Goal: Task Accomplishment & Management: Use online tool/utility

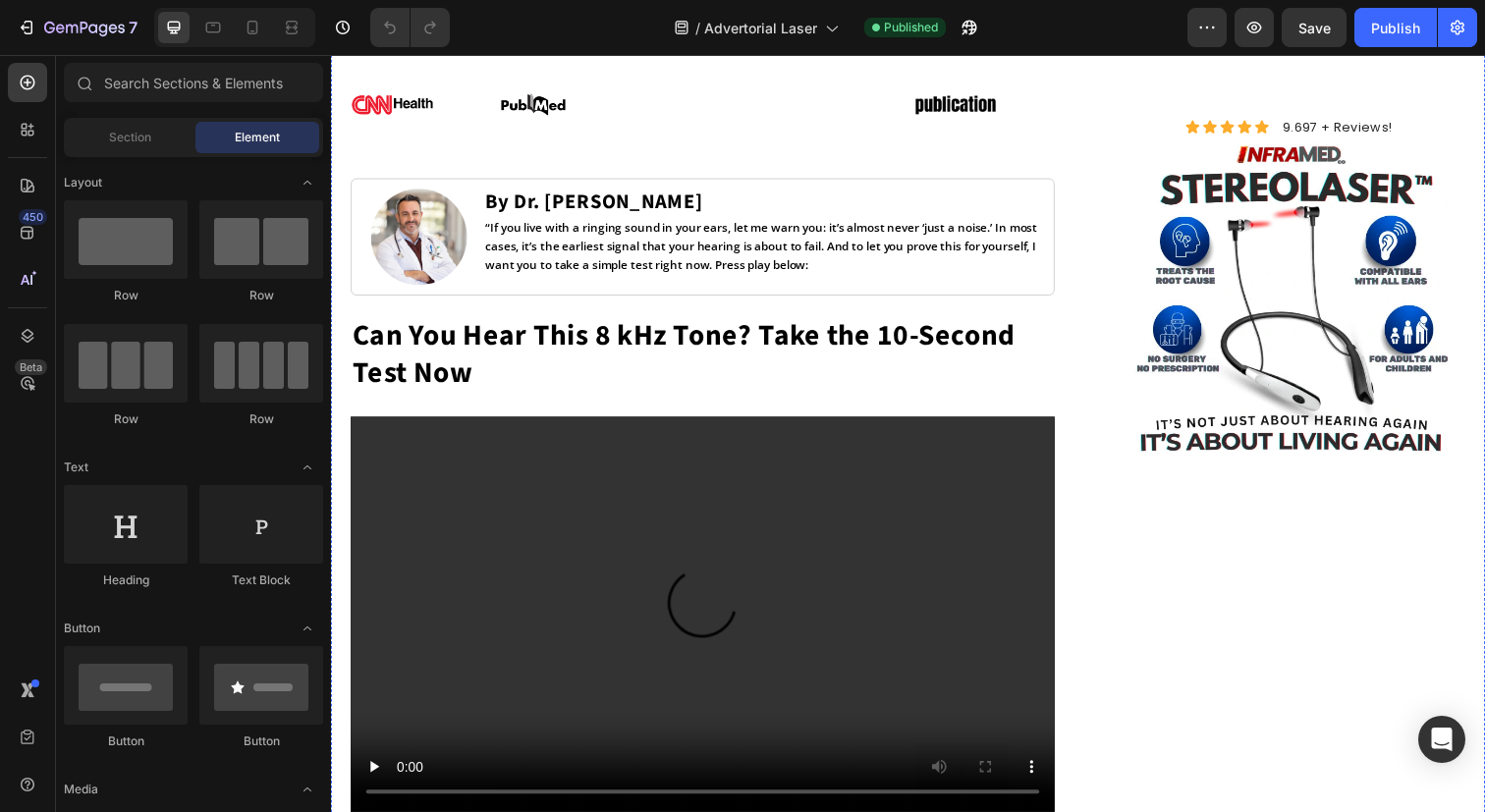
scroll to position [940, 0]
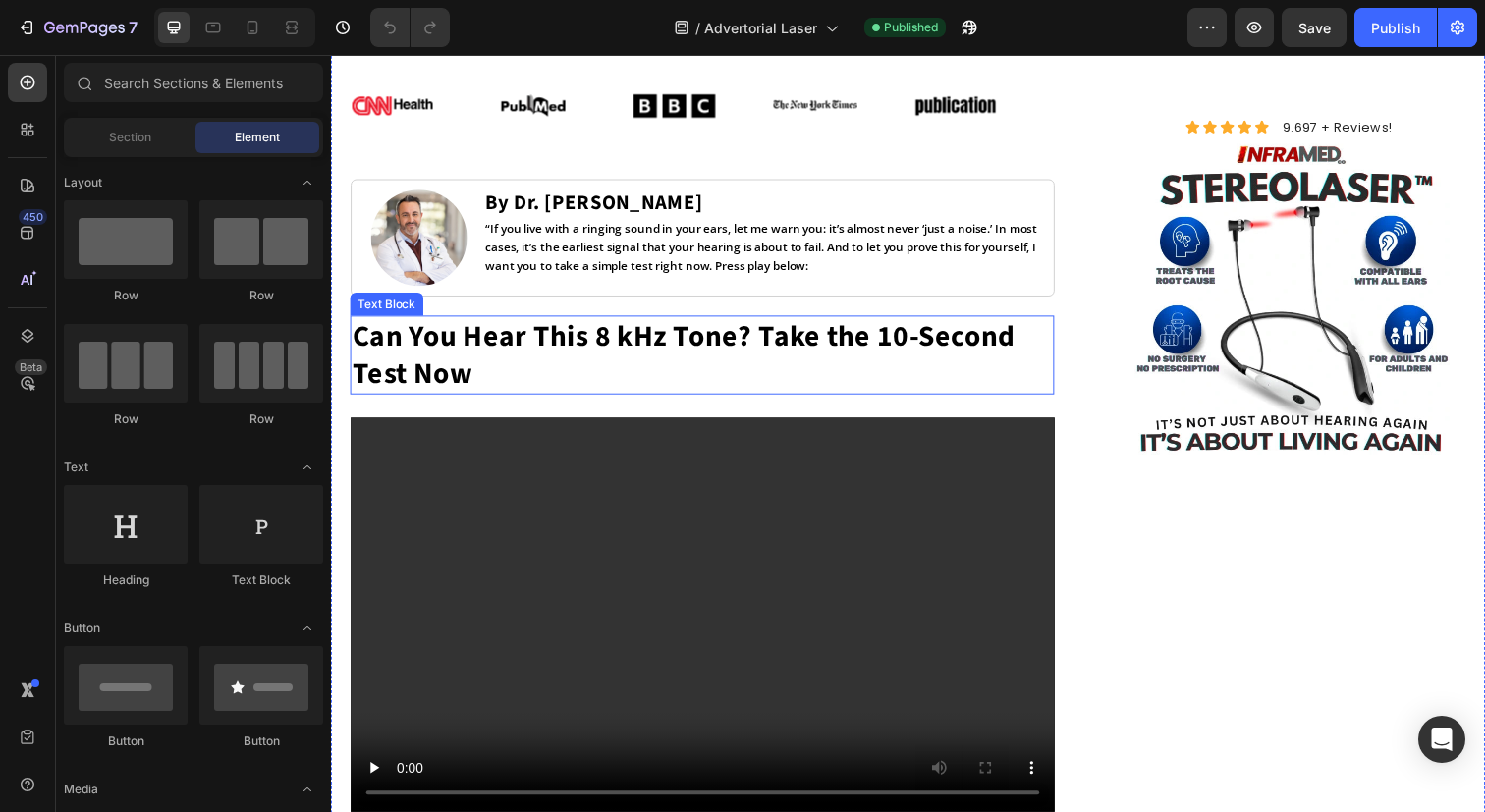
click at [807, 342] on p "Can You Hear This 8 kHz Tone? Take the 10-Second Test Now" at bounding box center [710, 362] width 715 height 77
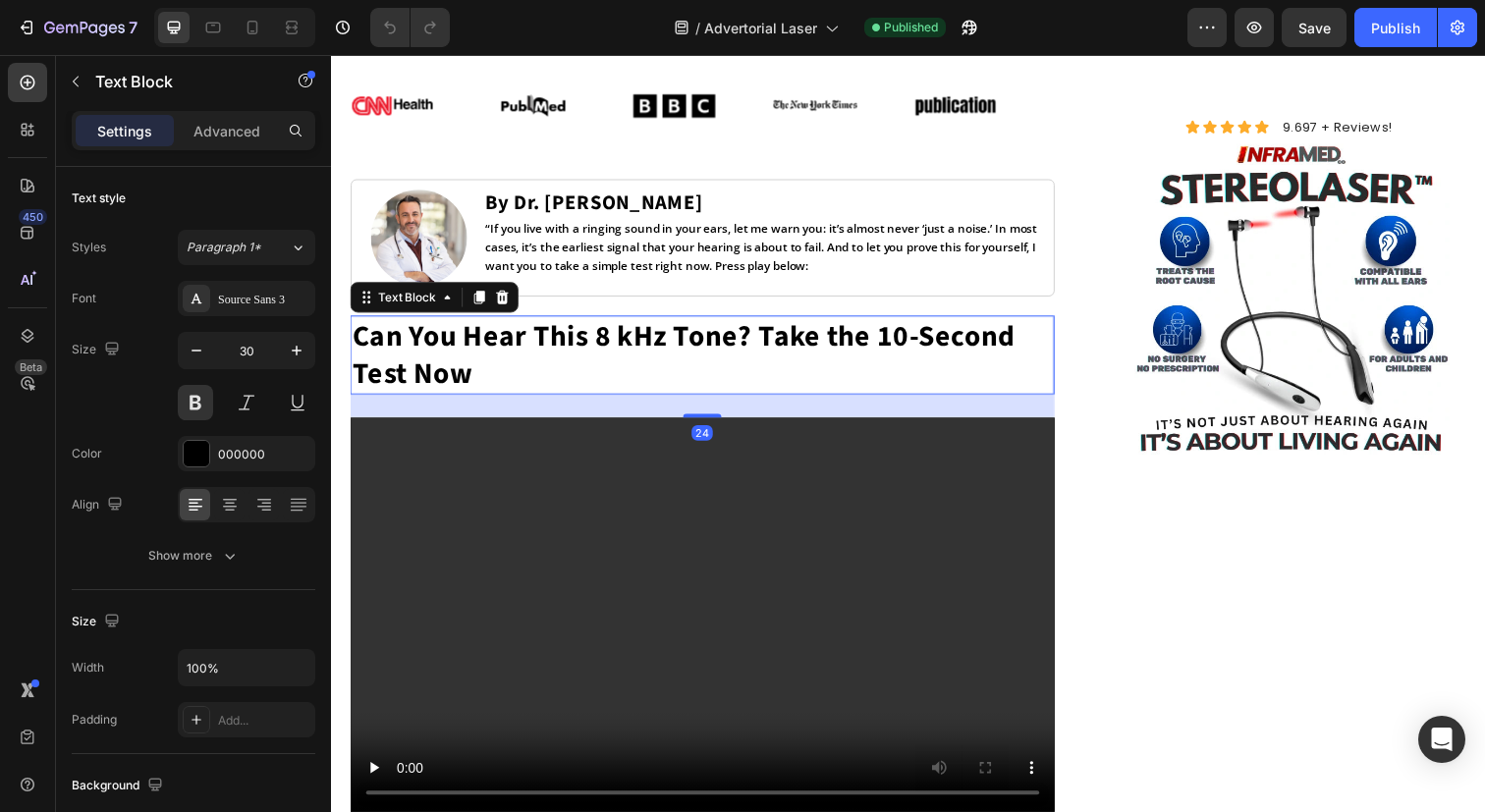
click at [642, 343] on p "Can You Hear This 8 kHz Tone? Take the 10-Second Test Now" at bounding box center [710, 362] width 715 height 77
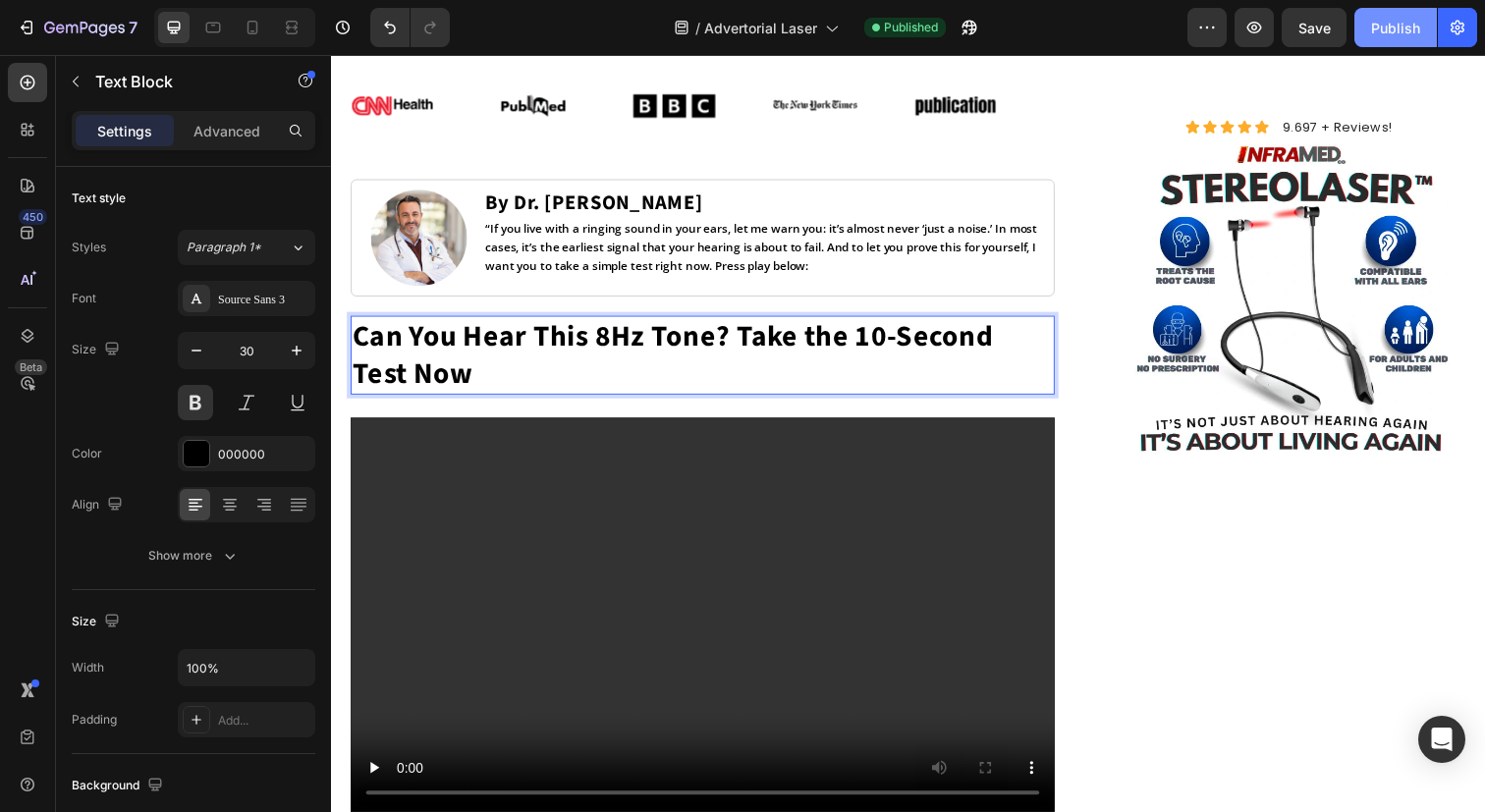
click at [1398, 37] on div "Publish" at bounding box center [1396, 28] width 49 height 21
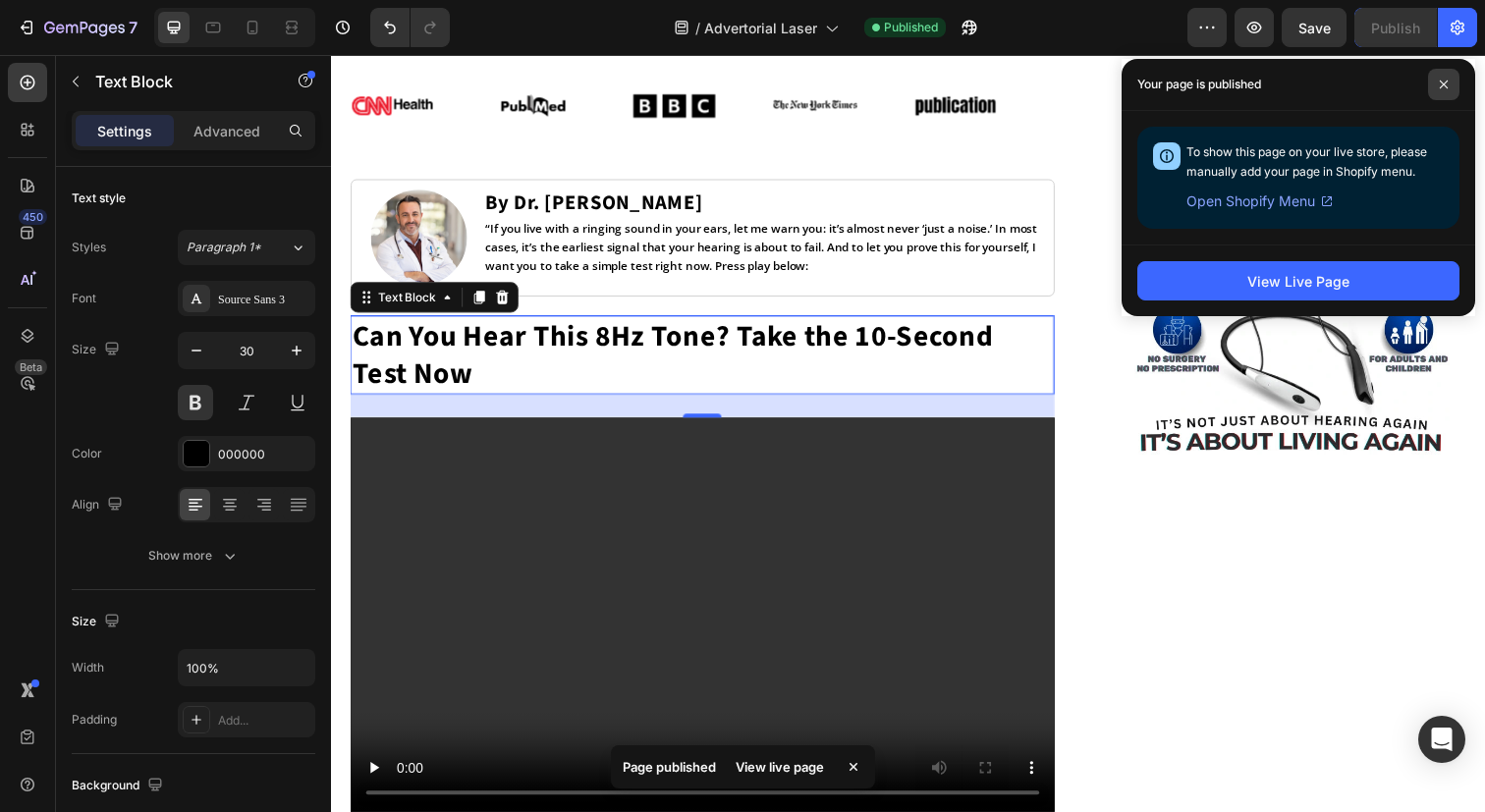
click at [1440, 82] on icon at bounding box center [1444, 85] width 10 height 10
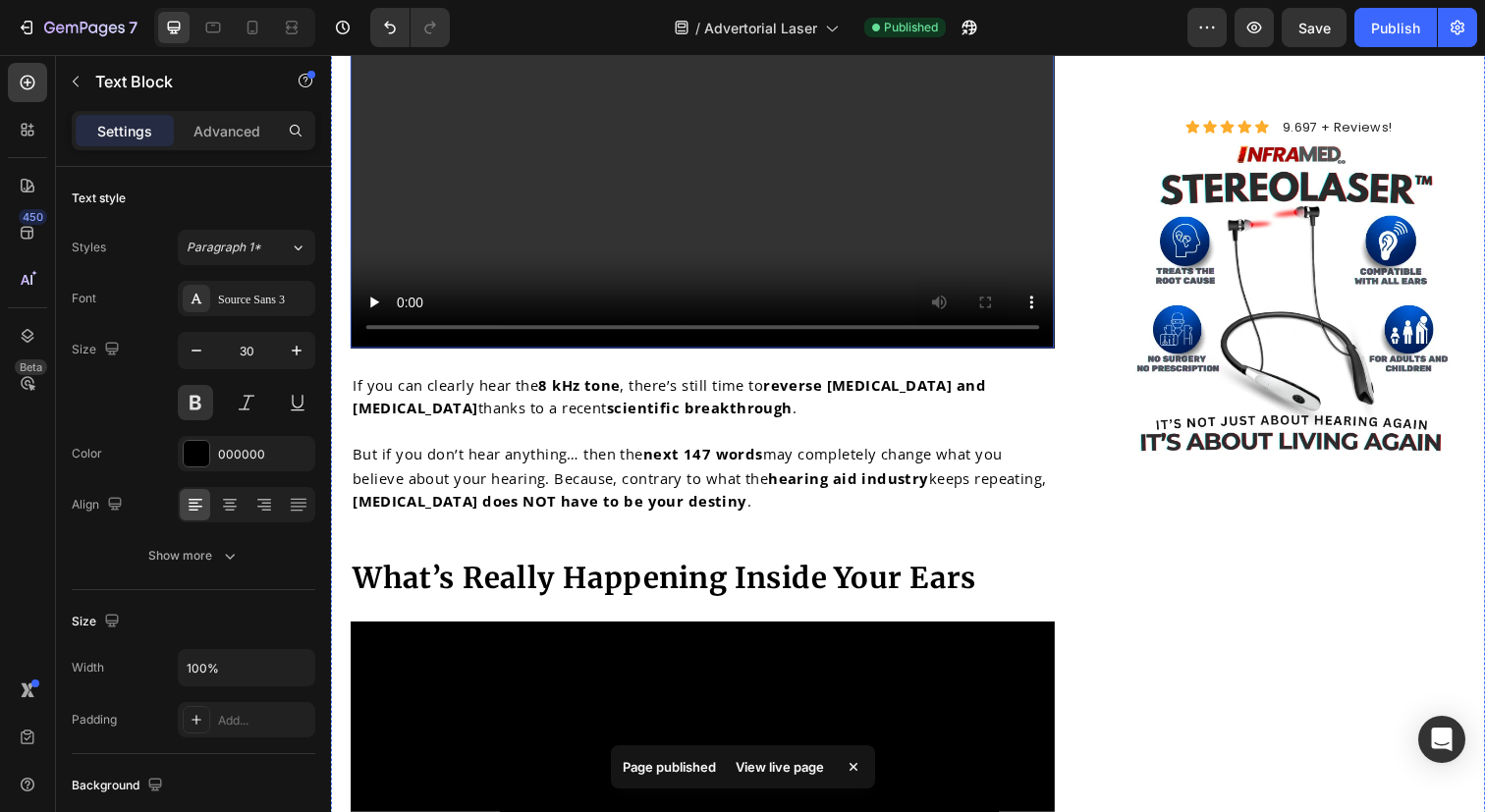
scroll to position [1452, 0]
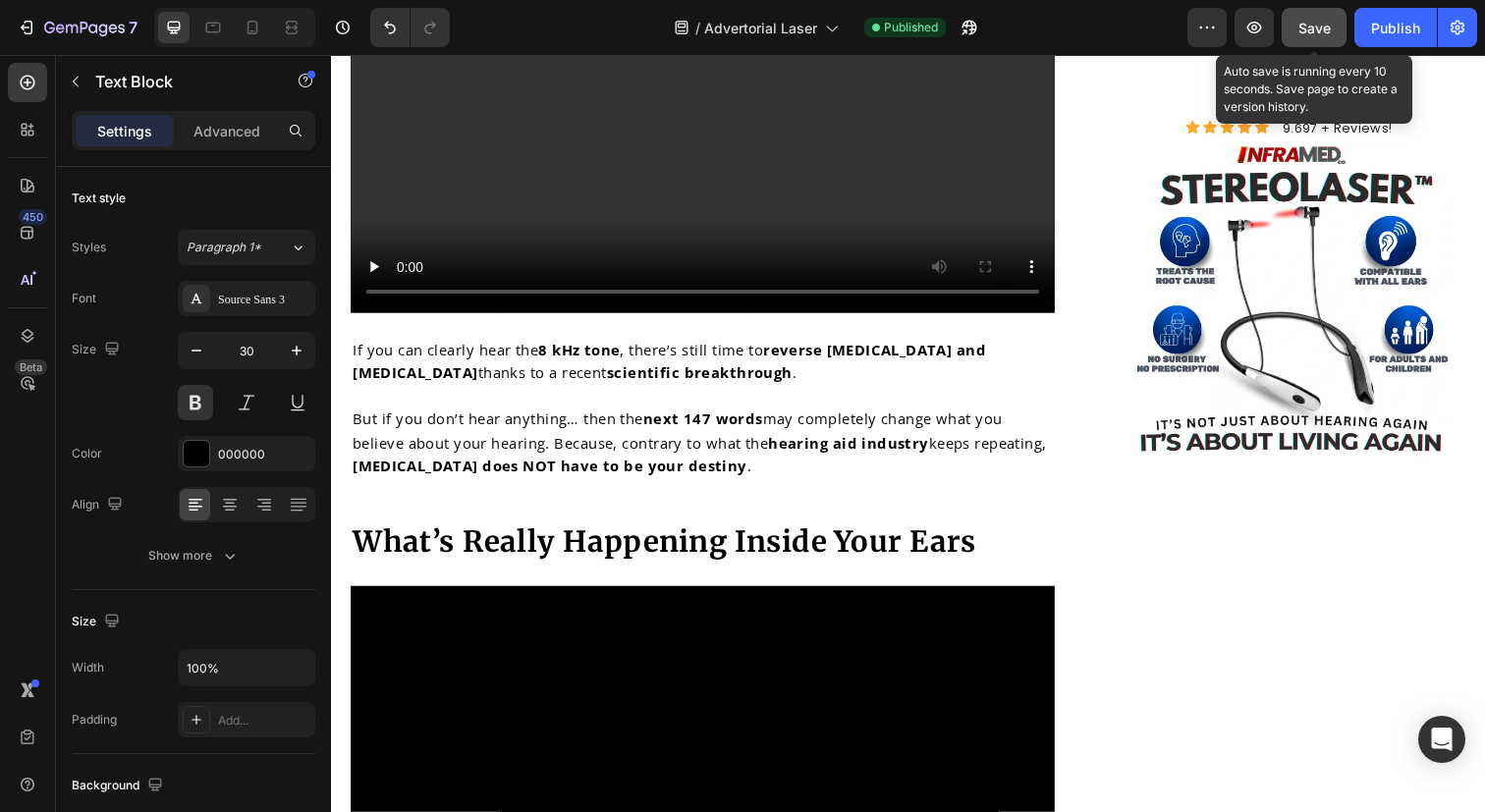
click at [1325, 38] on button "Save" at bounding box center [1314, 28] width 65 height 40
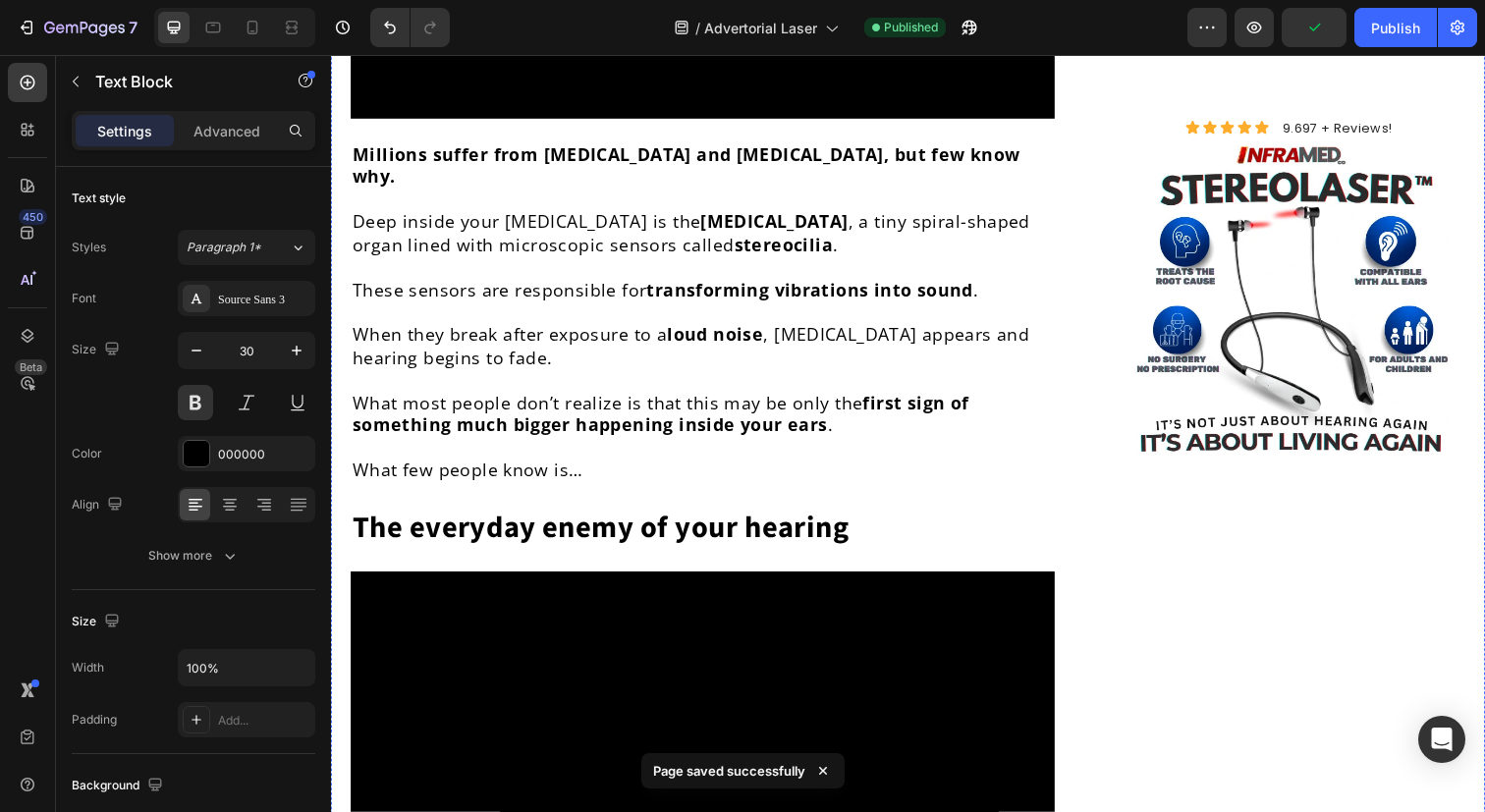
scroll to position [2360, 0]
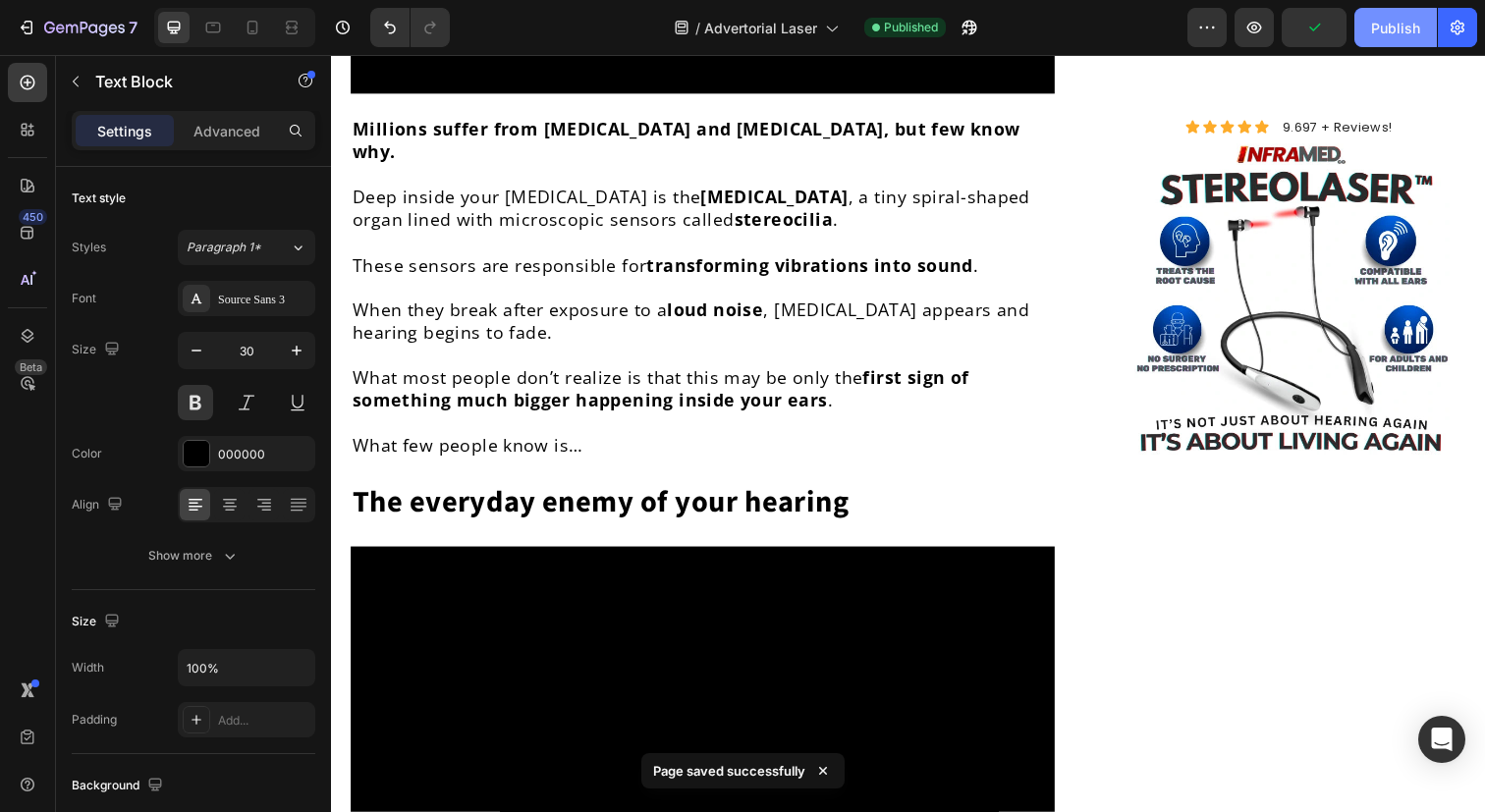
click at [1402, 37] on div "Publish" at bounding box center [1396, 28] width 49 height 21
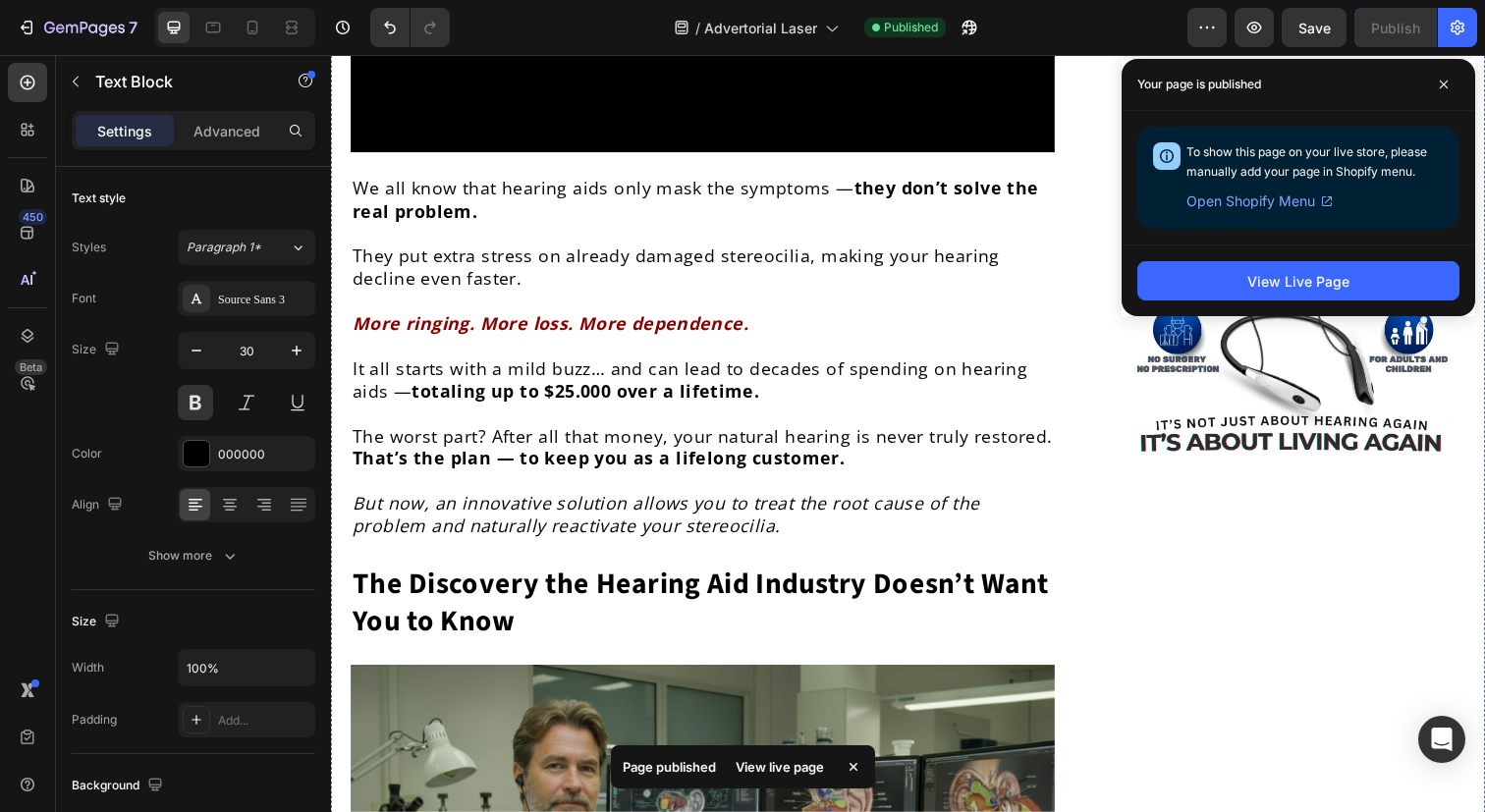
scroll to position [4896, 0]
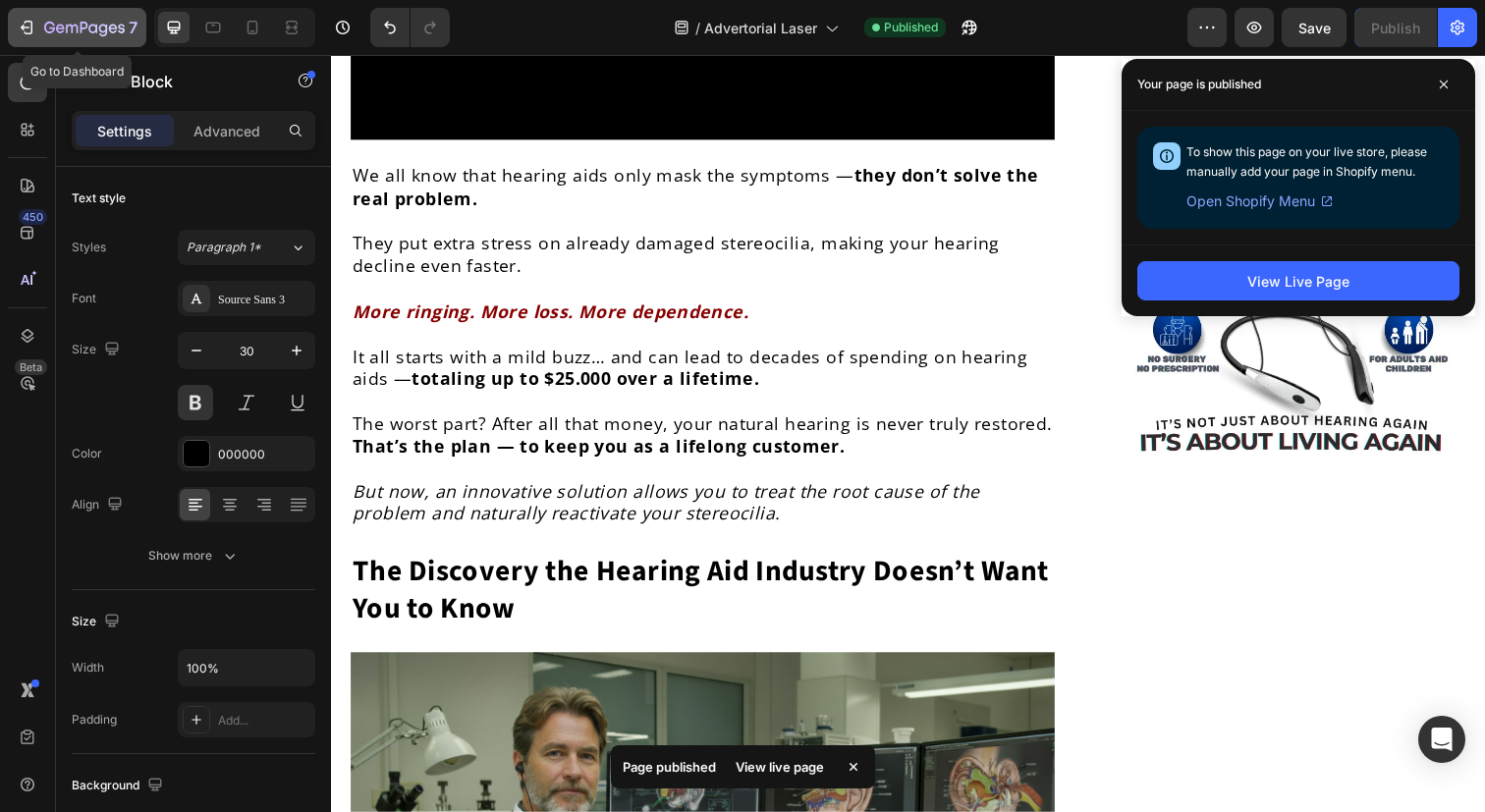
click at [35, 23] on icon "button" at bounding box center [27, 28] width 20 height 20
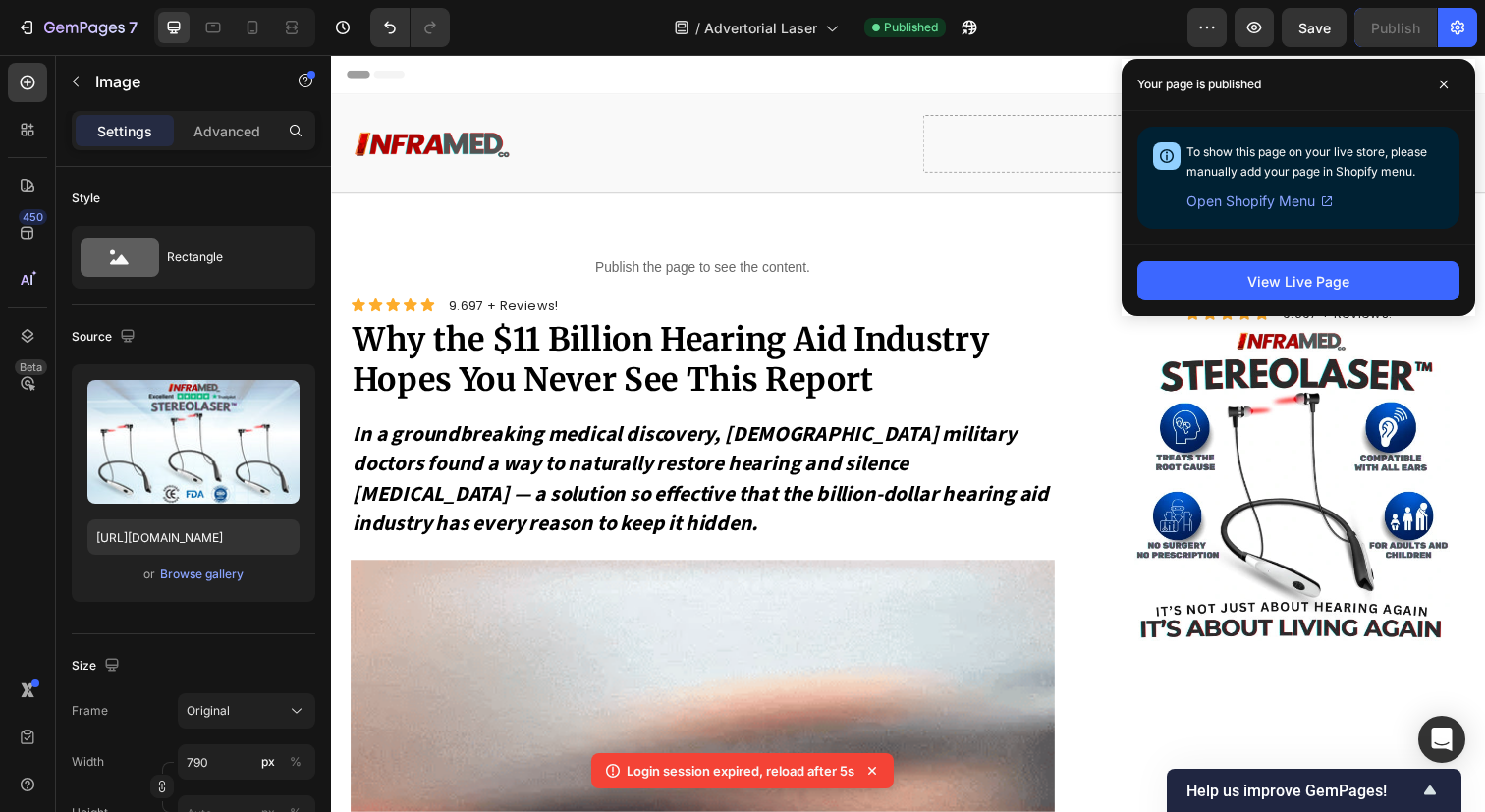
scroll to position [7290, 0]
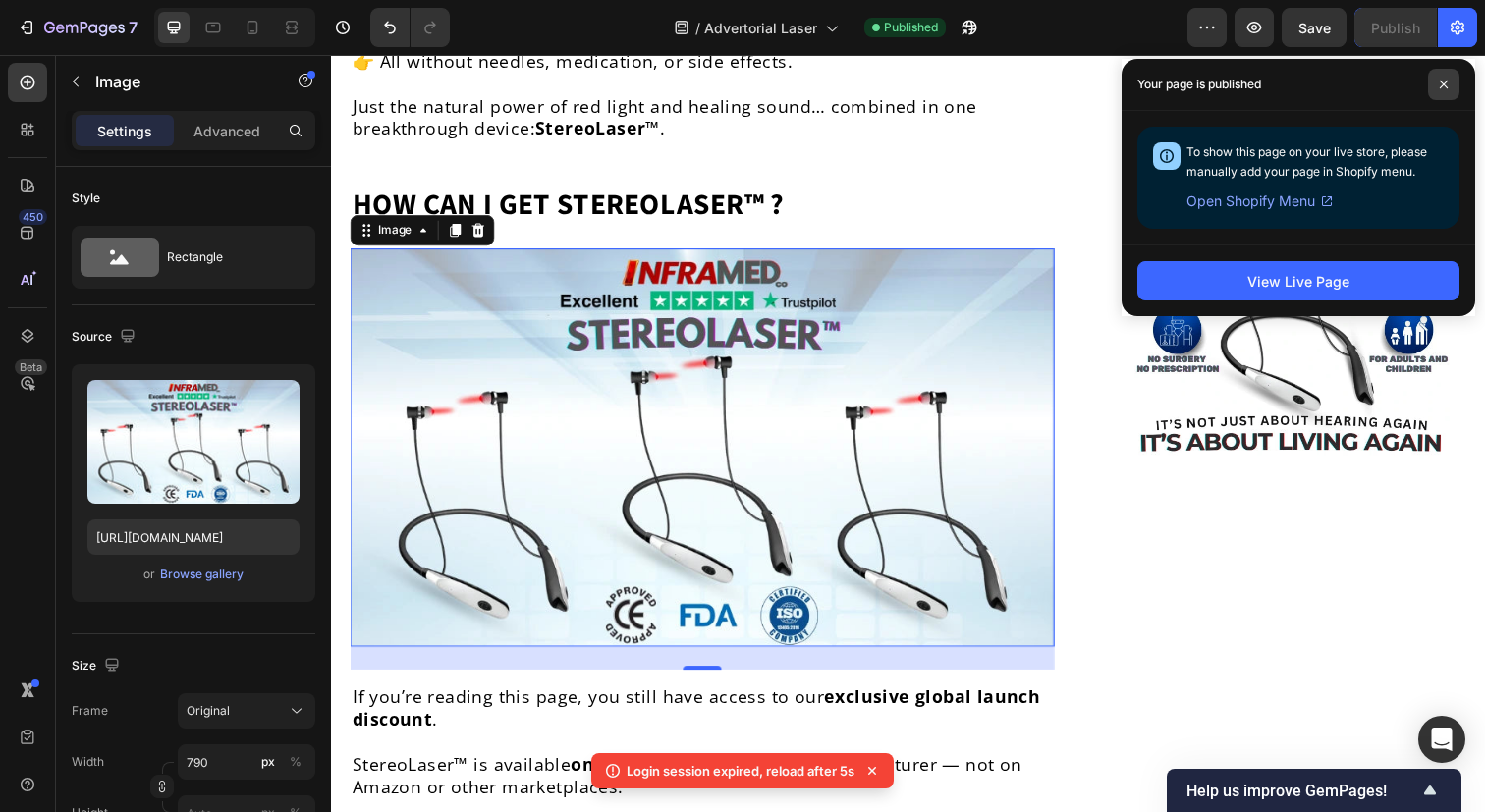
click at [1448, 82] on span at bounding box center [1444, 85] width 32 height 32
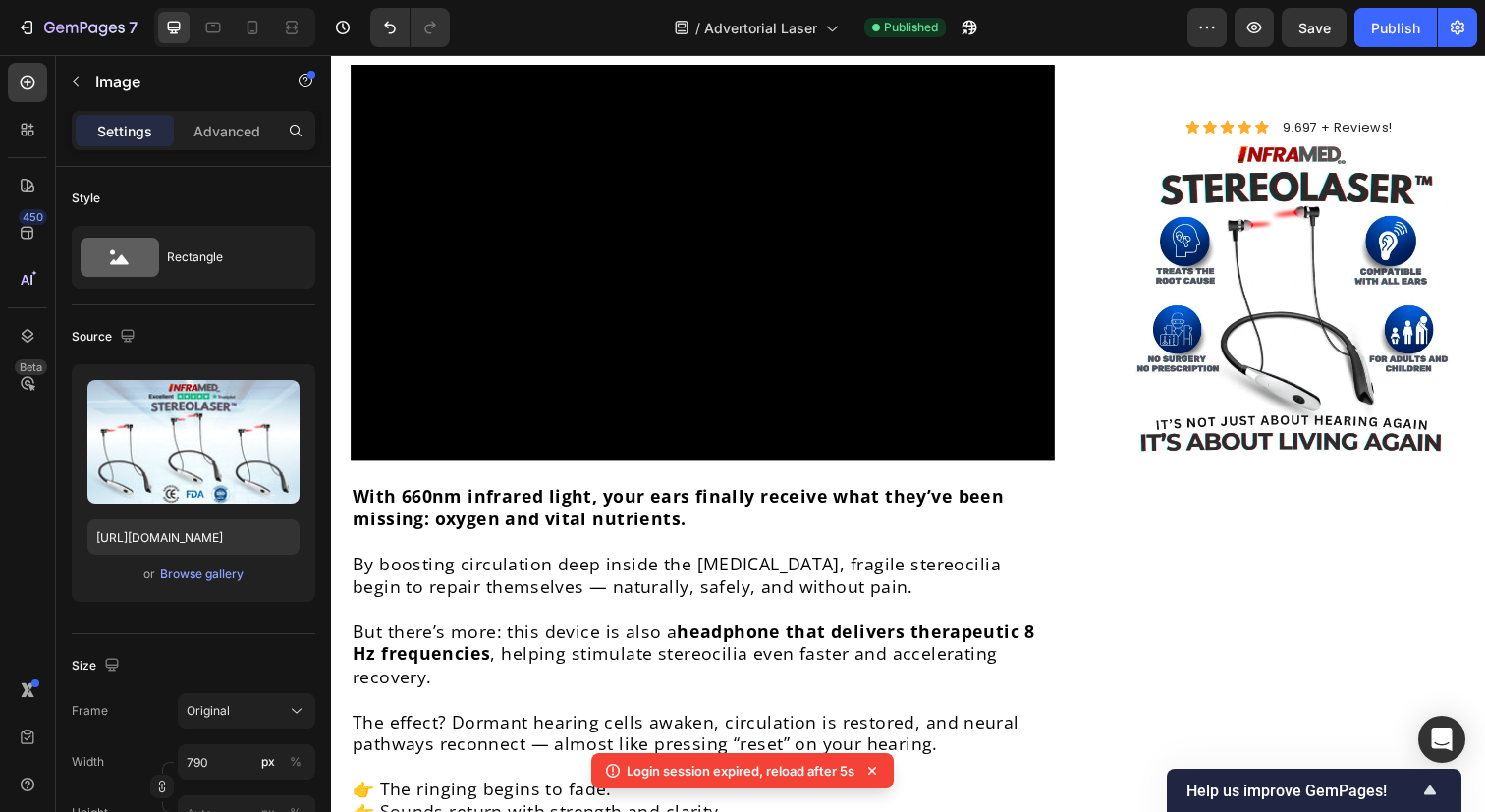
scroll to position [6527, 0]
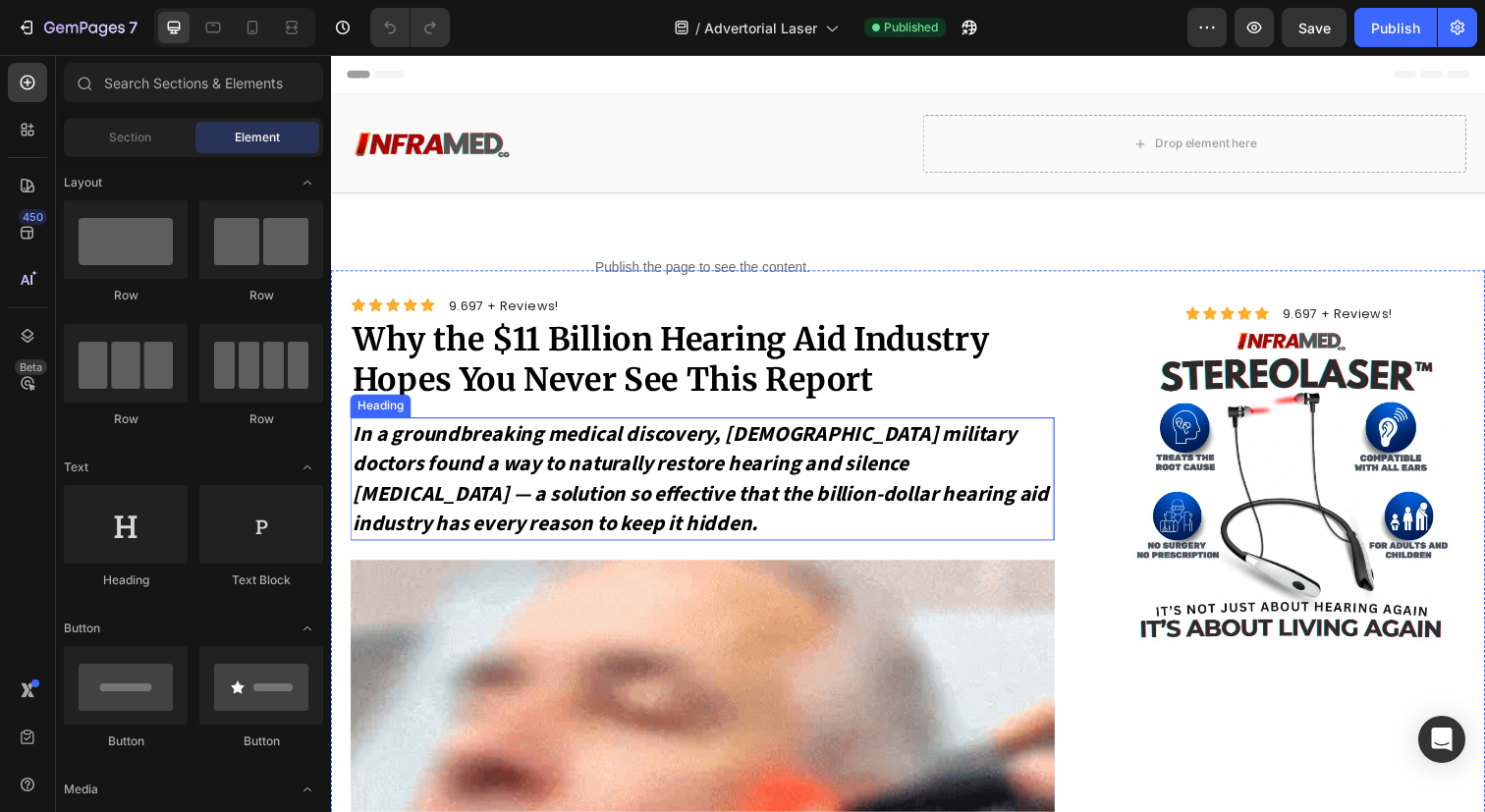
scroll to position [89, 0]
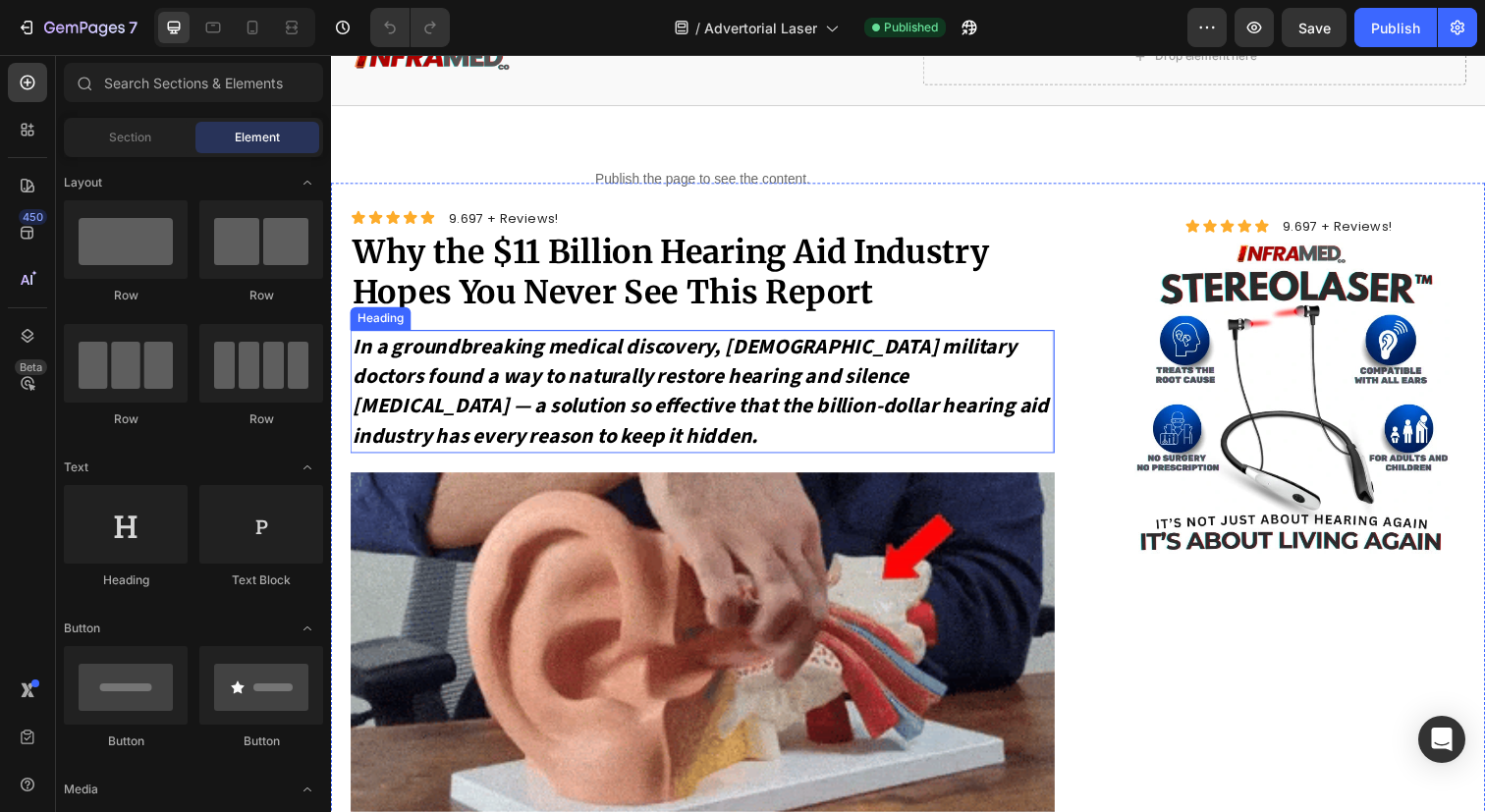
click at [748, 445] on h1 "In a groundbreaking medical discovery, [DEMOGRAPHIC_DATA] military doctors foun…" at bounding box center [710, 398] width 719 height 125
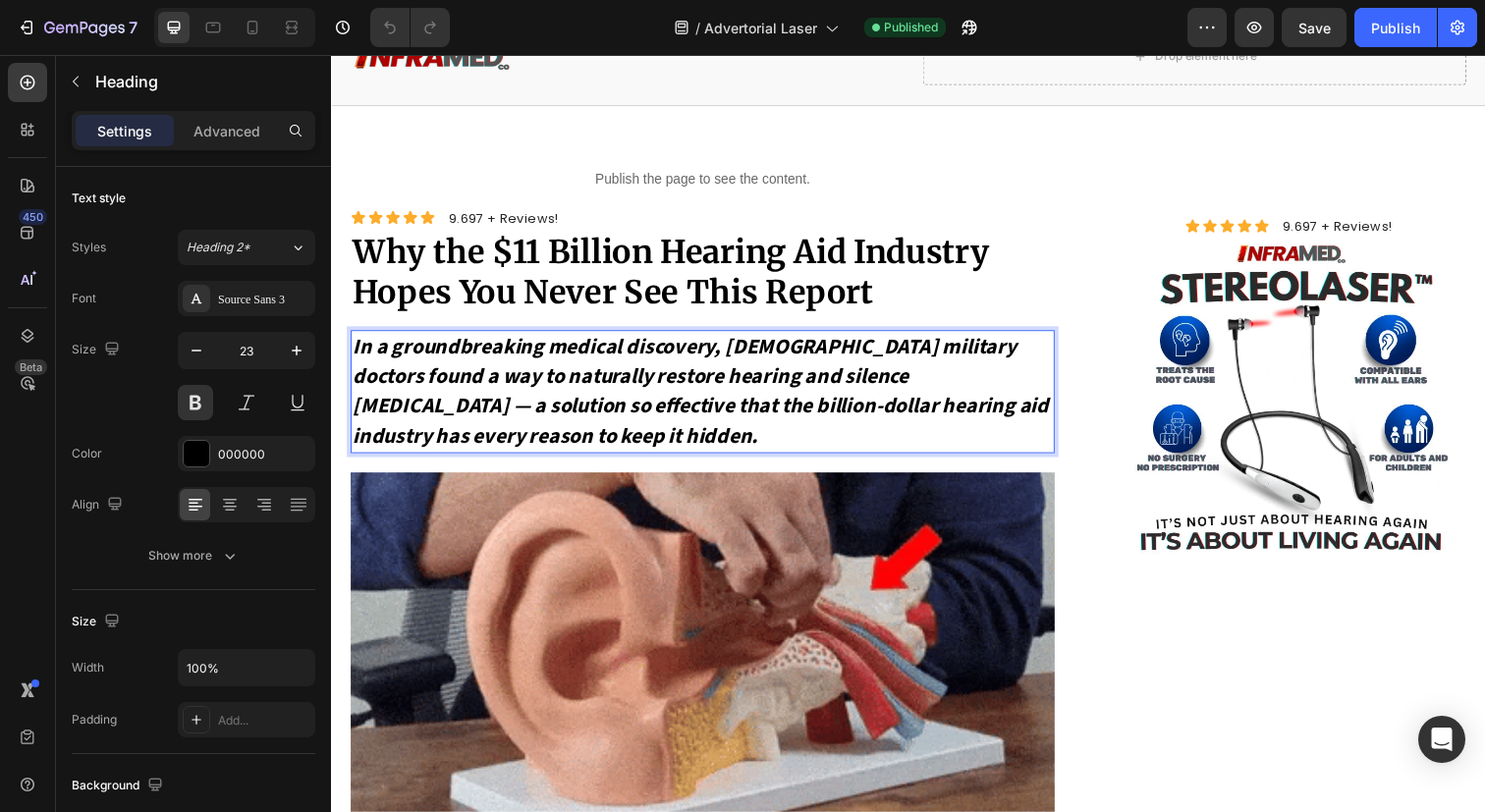
click at [748, 434] on h1 "In a groundbreaking medical discovery, [DEMOGRAPHIC_DATA] military doctors foun…" at bounding box center [710, 398] width 719 height 125
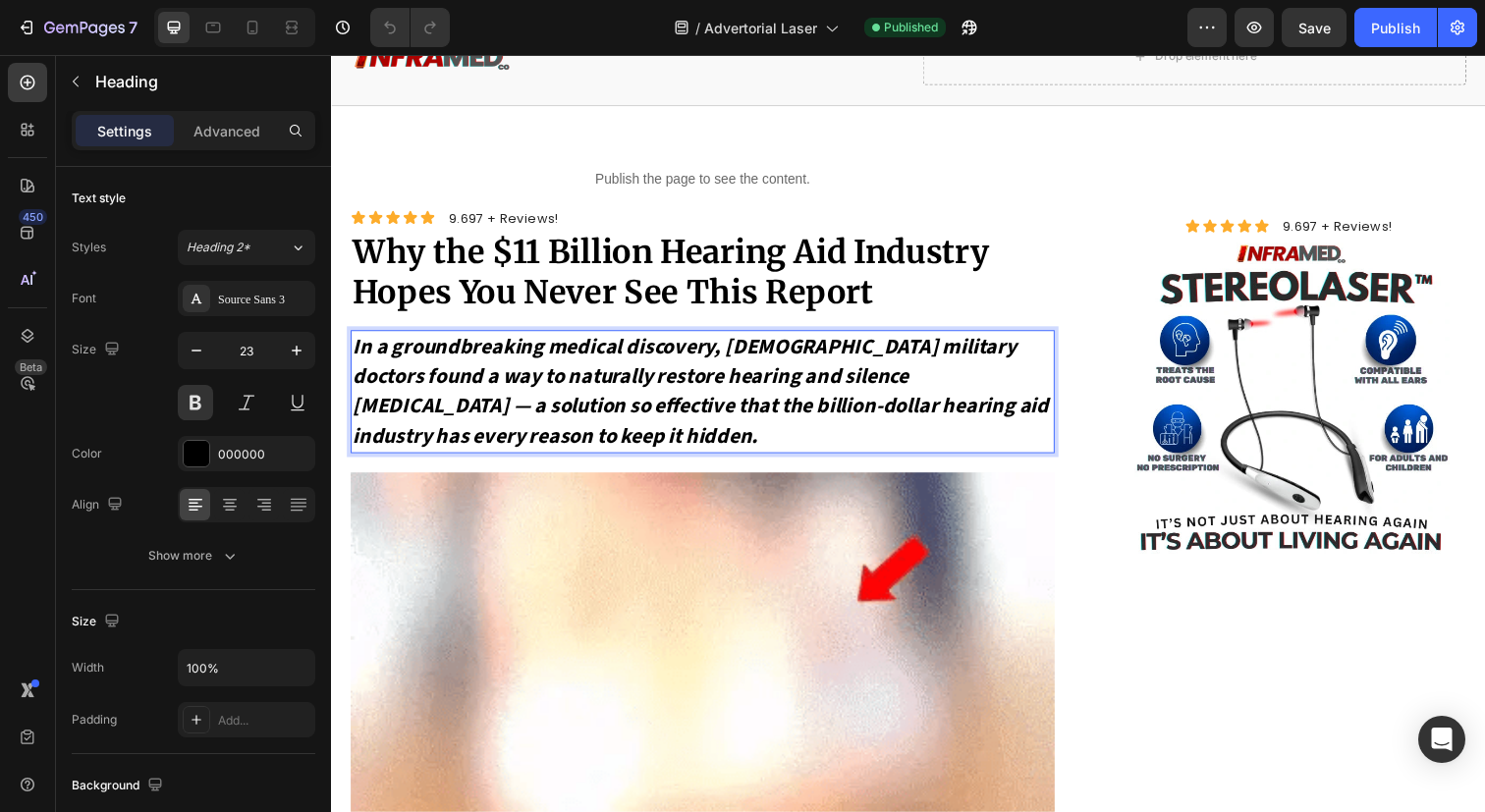
click at [748, 434] on p "In a groundbreaking medical discovery, [DEMOGRAPHIC_DATA] military doctors foun…" at bounding box center [710, 398] width 715 height 122
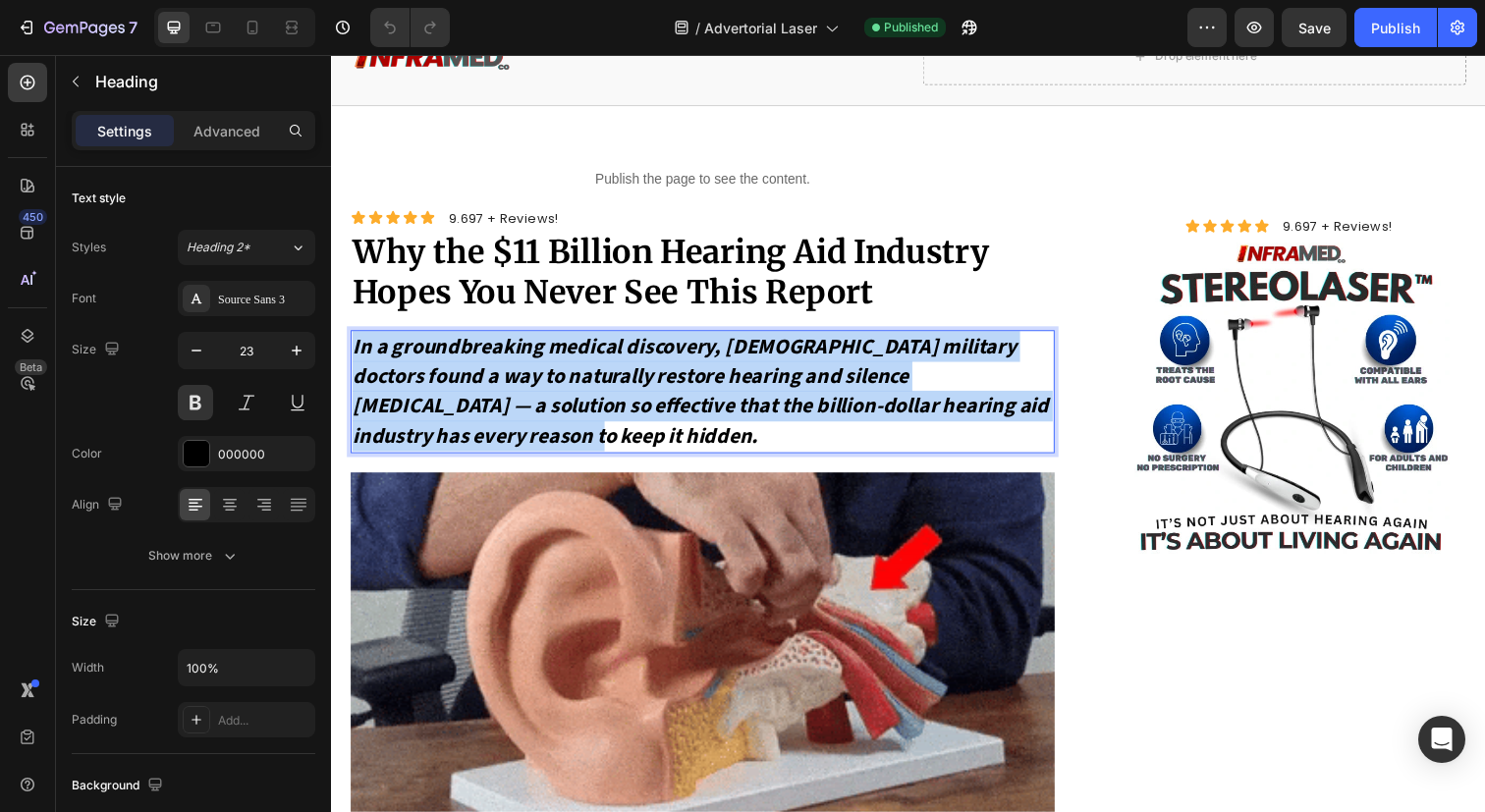
click at [748, 434] on p "In a groundbreaking medical discovery, [DEMOGRAPHIC_DATA] military doctors foun…" at bounding box center [710, 398] width 715 height 122
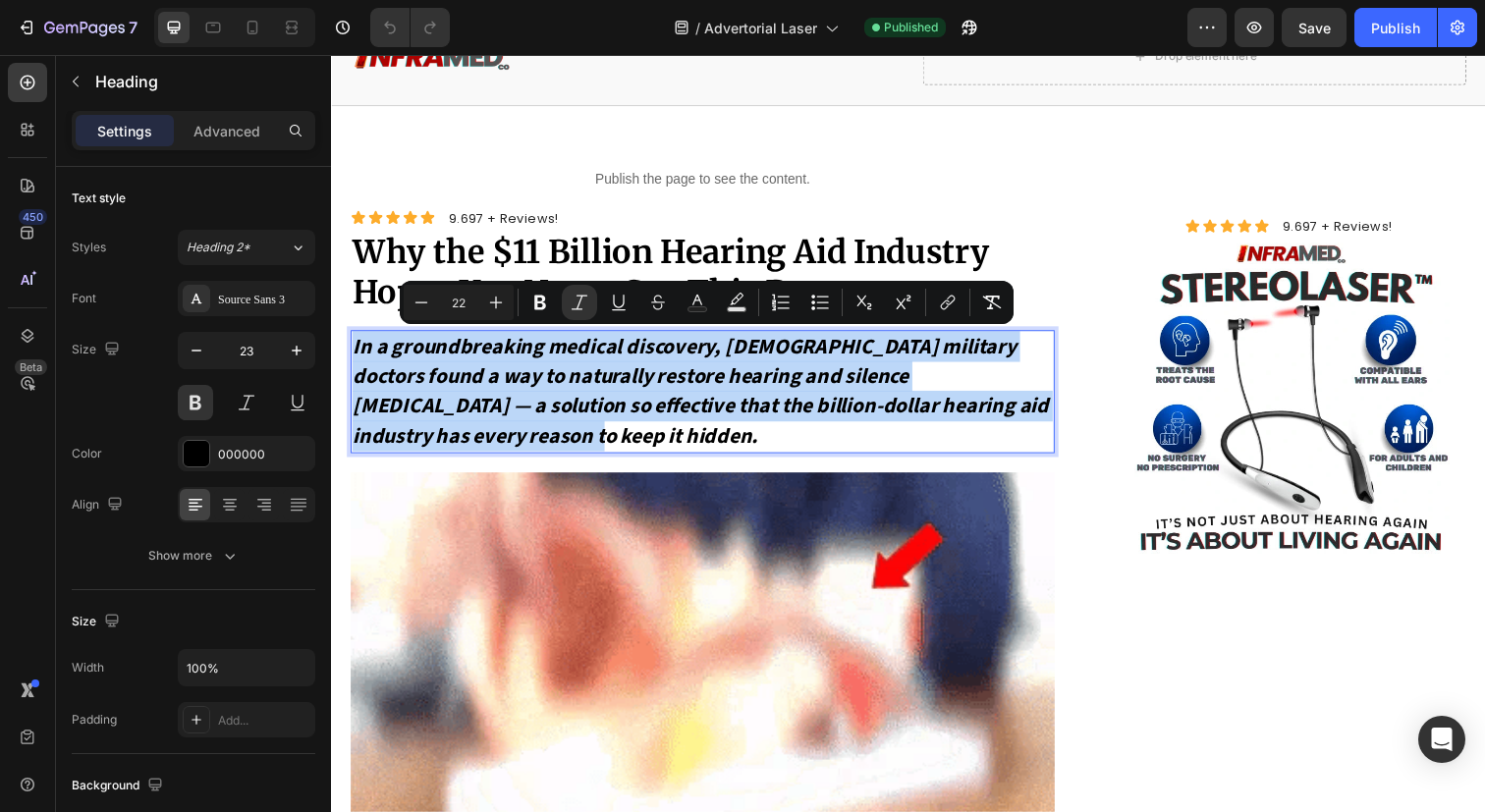
copy icon "In a groundbreaking medical discovery, [DEMOGRAPHIC_DATA] military doctors foun…"
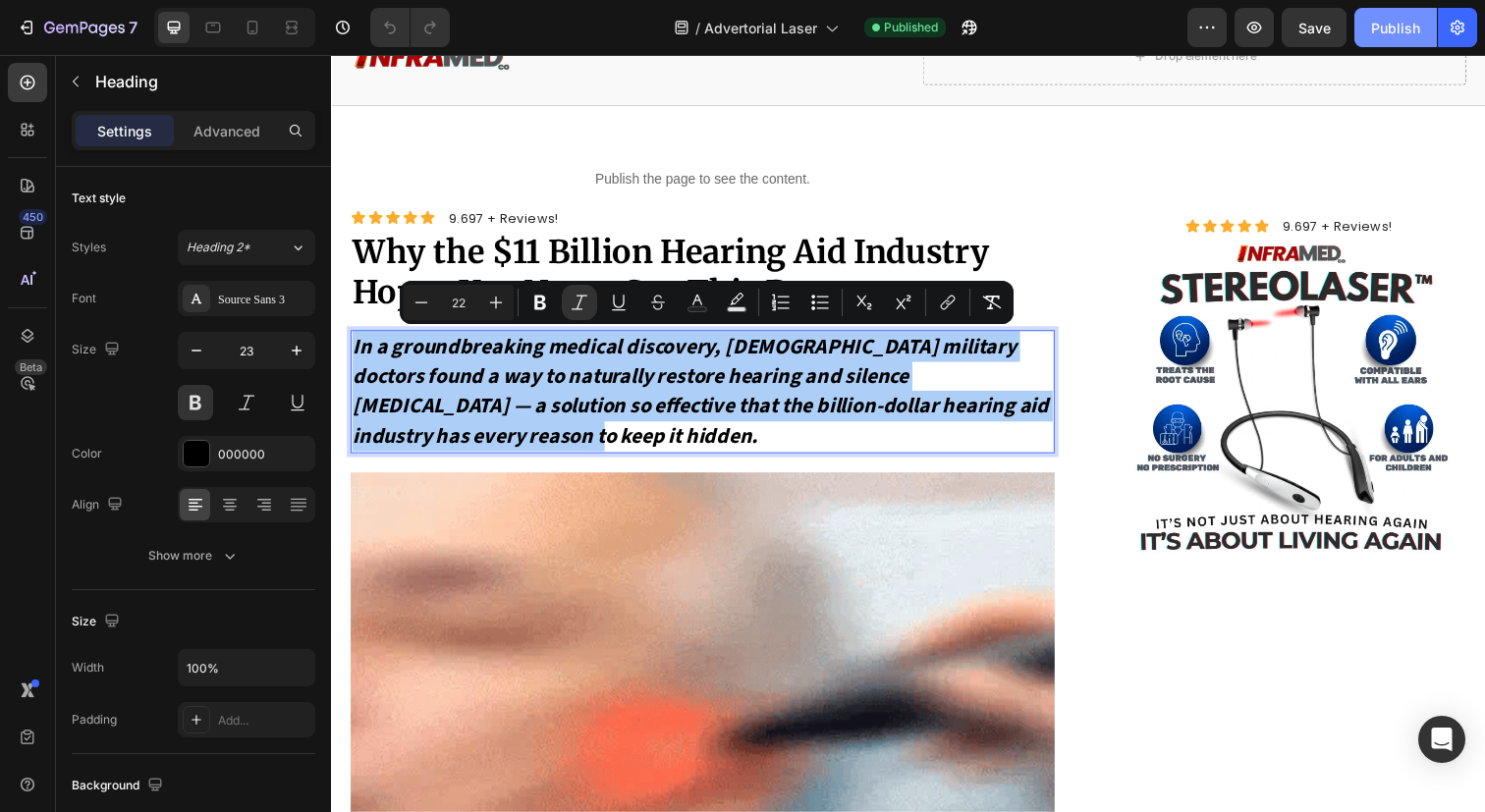
click at [1400, 27] on div "Publish" at bounding box center [1396, 28] width 49 height 21
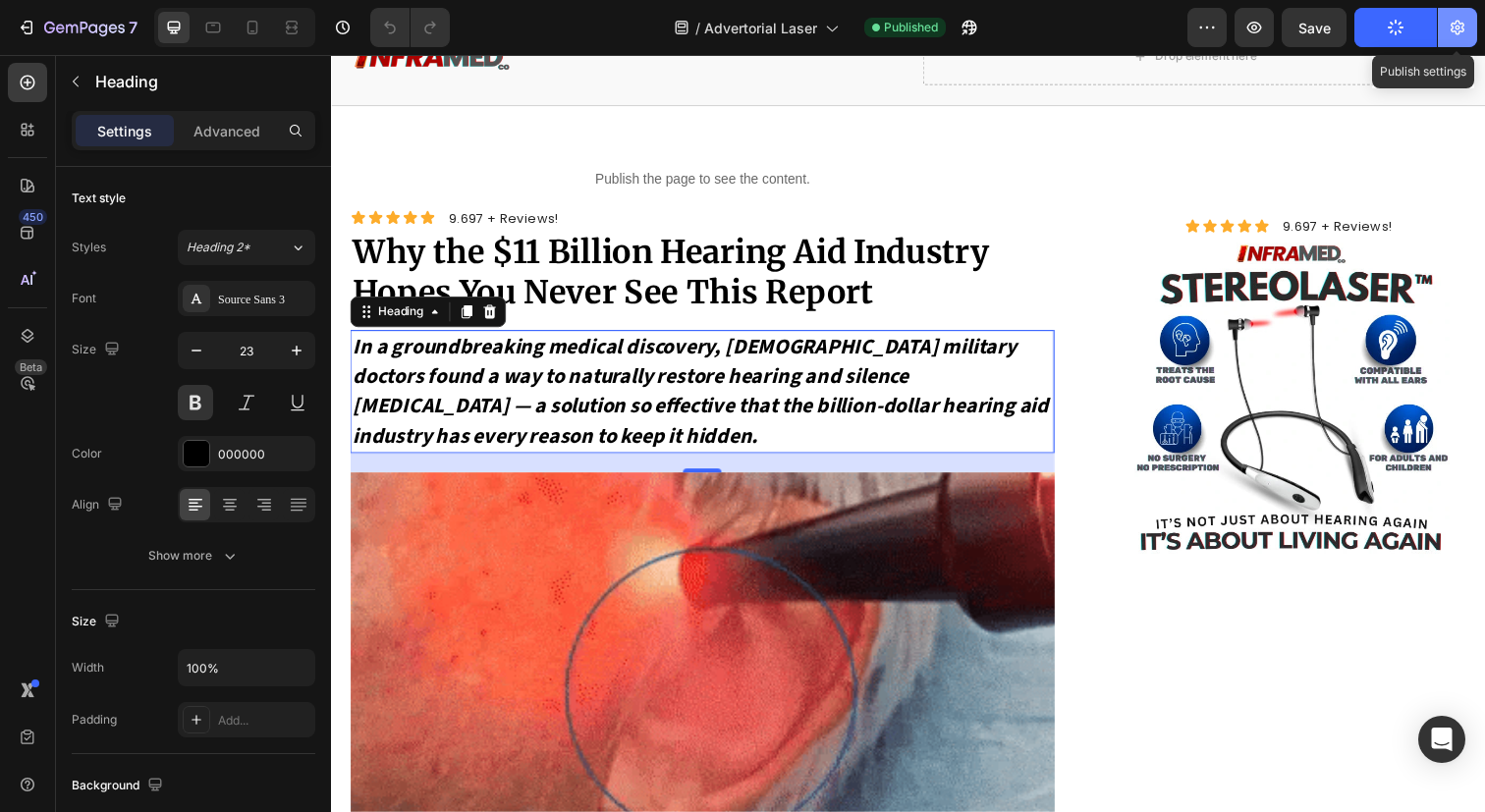
click at [1469, 27] on button "button" at bounding box center [1457, 28] width 40 height 40
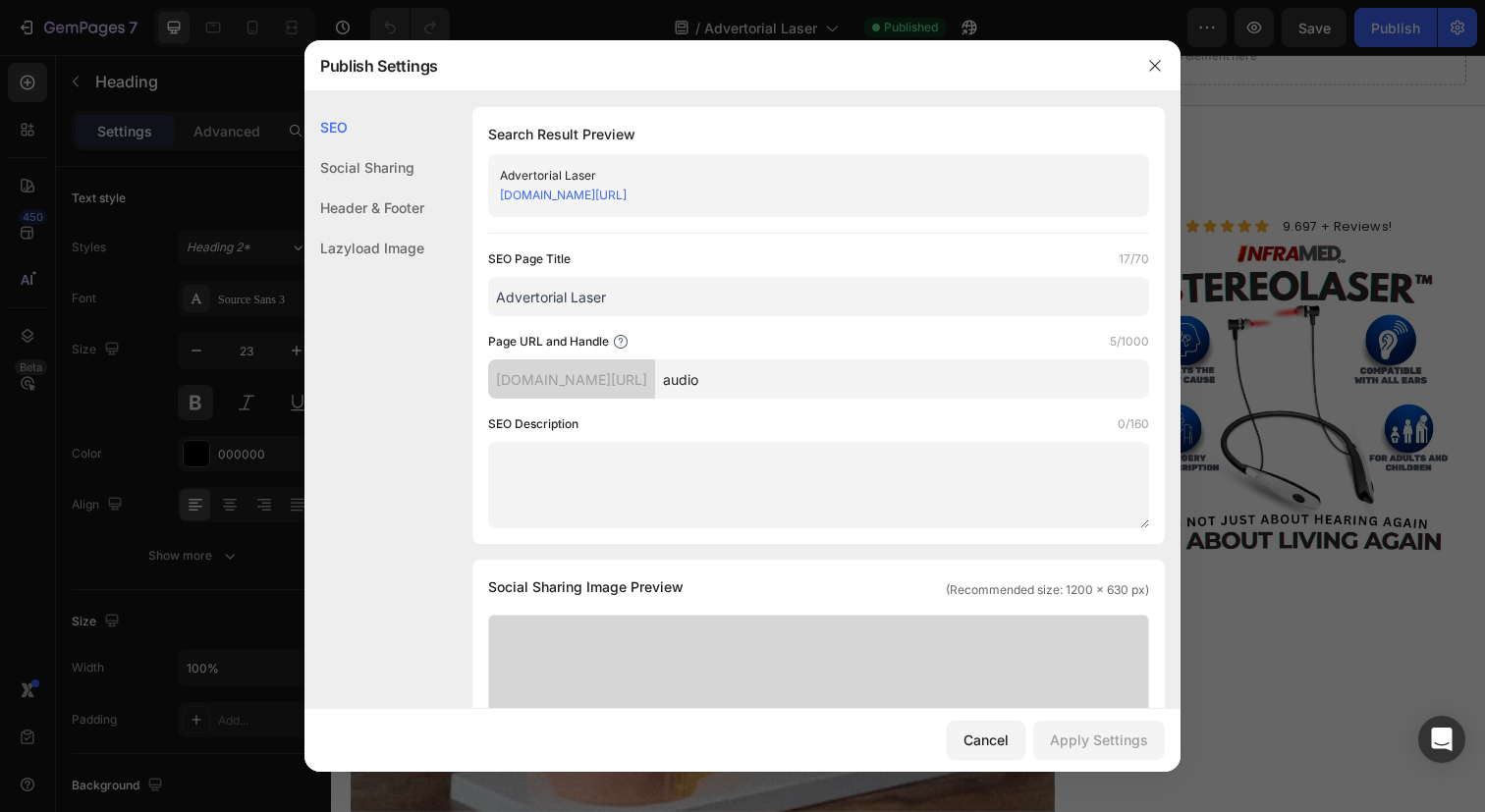
click at [626, 195] on link "nucajn-d8.myshopify.com/pages/audio" at bounding box center [563, 195] width 126 height 15
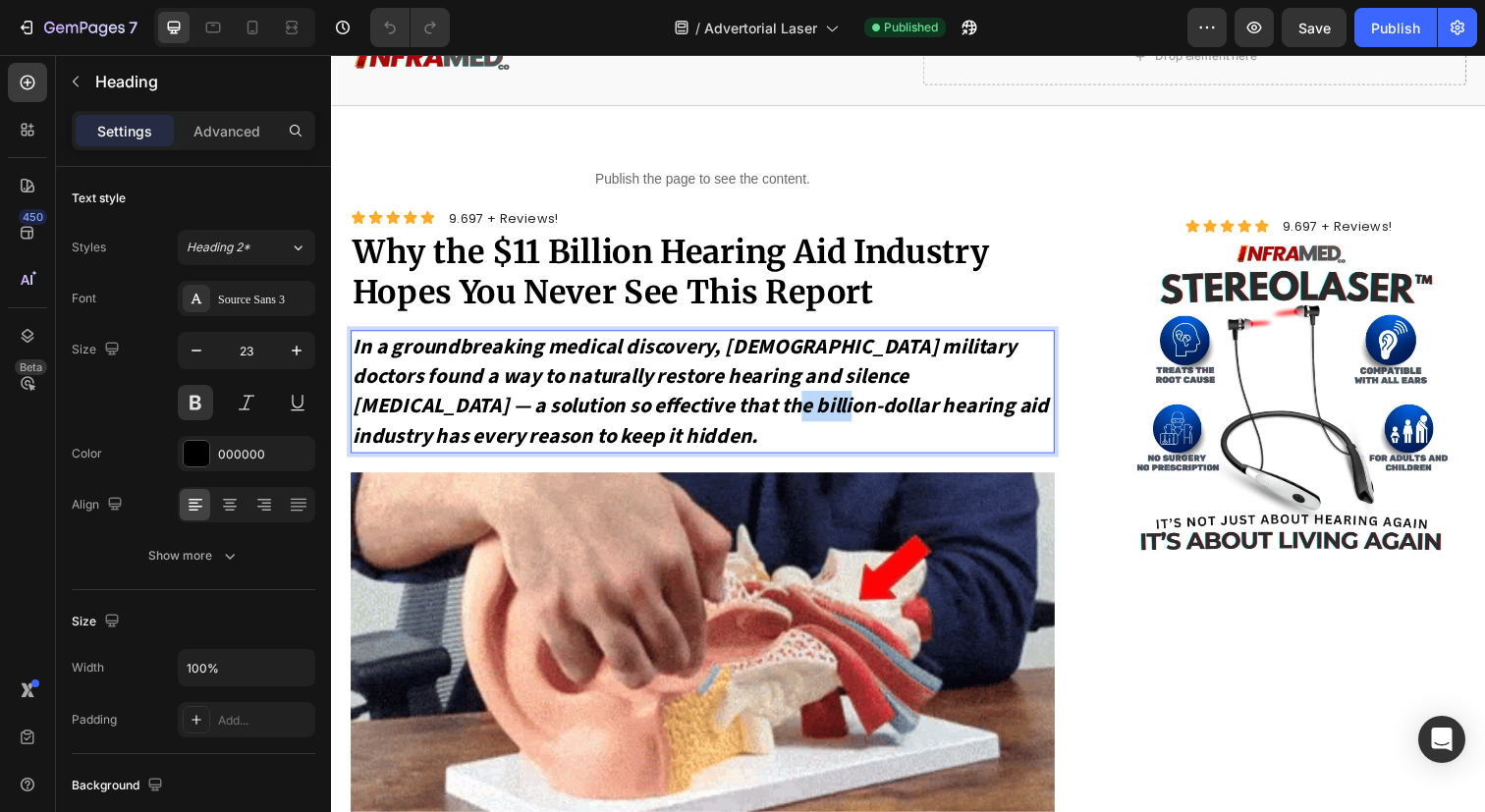
click at [591, 399] on icon "In a groundbreaking medical discovery, [DEMOGRAPHIC_DATA] military doctors foun…" at bounding box center [708, 398] width 711 height 122
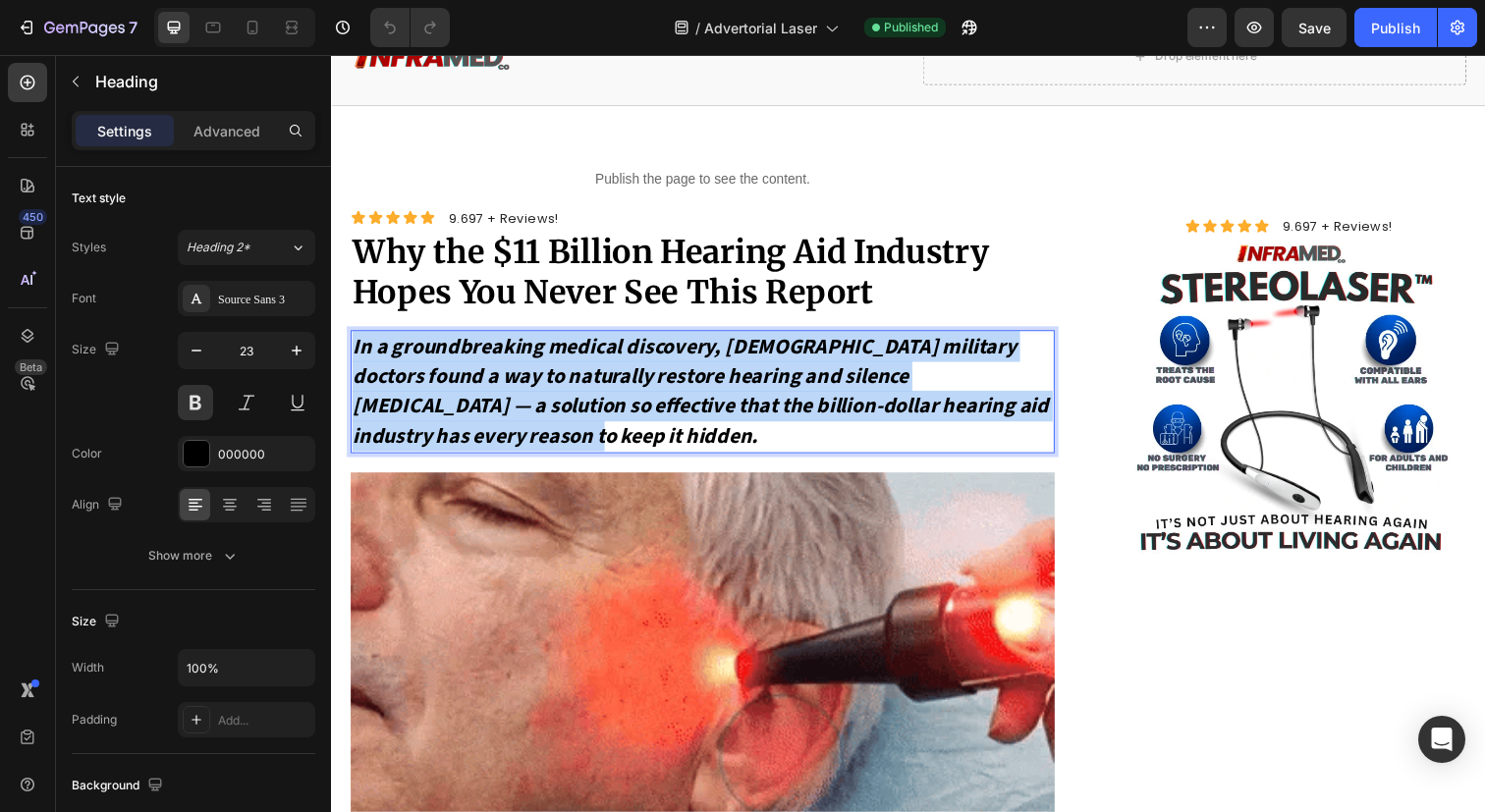
click at [591, 399] on icon "In a groundbreaking medical discovery, [DEMOGRAPHIC_DATA] military doctors foun…" at bounding box center [708, 398] width 711 height 122
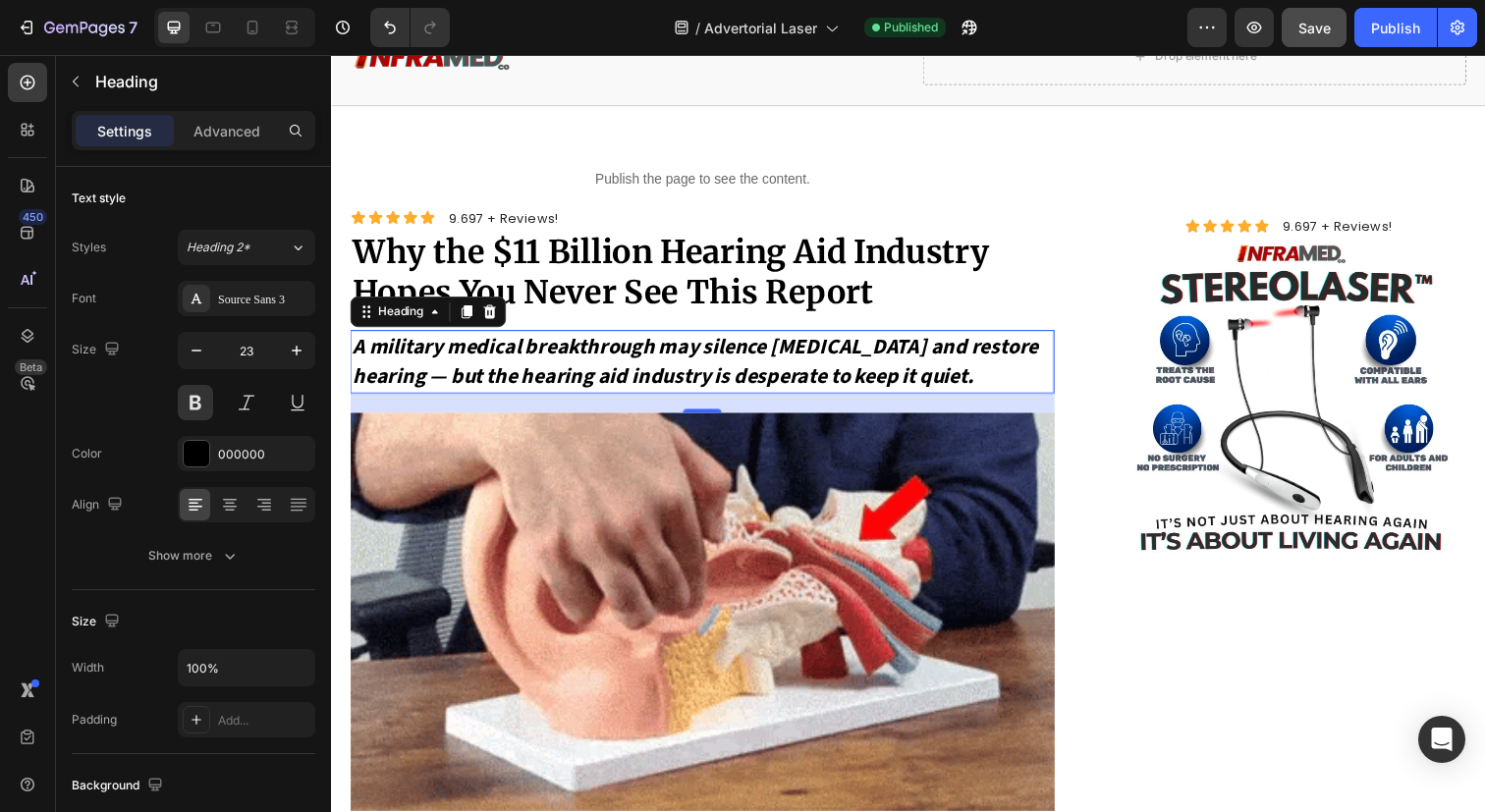
click at [1327, 28] on span "Save" at bounding box center [1314, 28] width 33 height 17
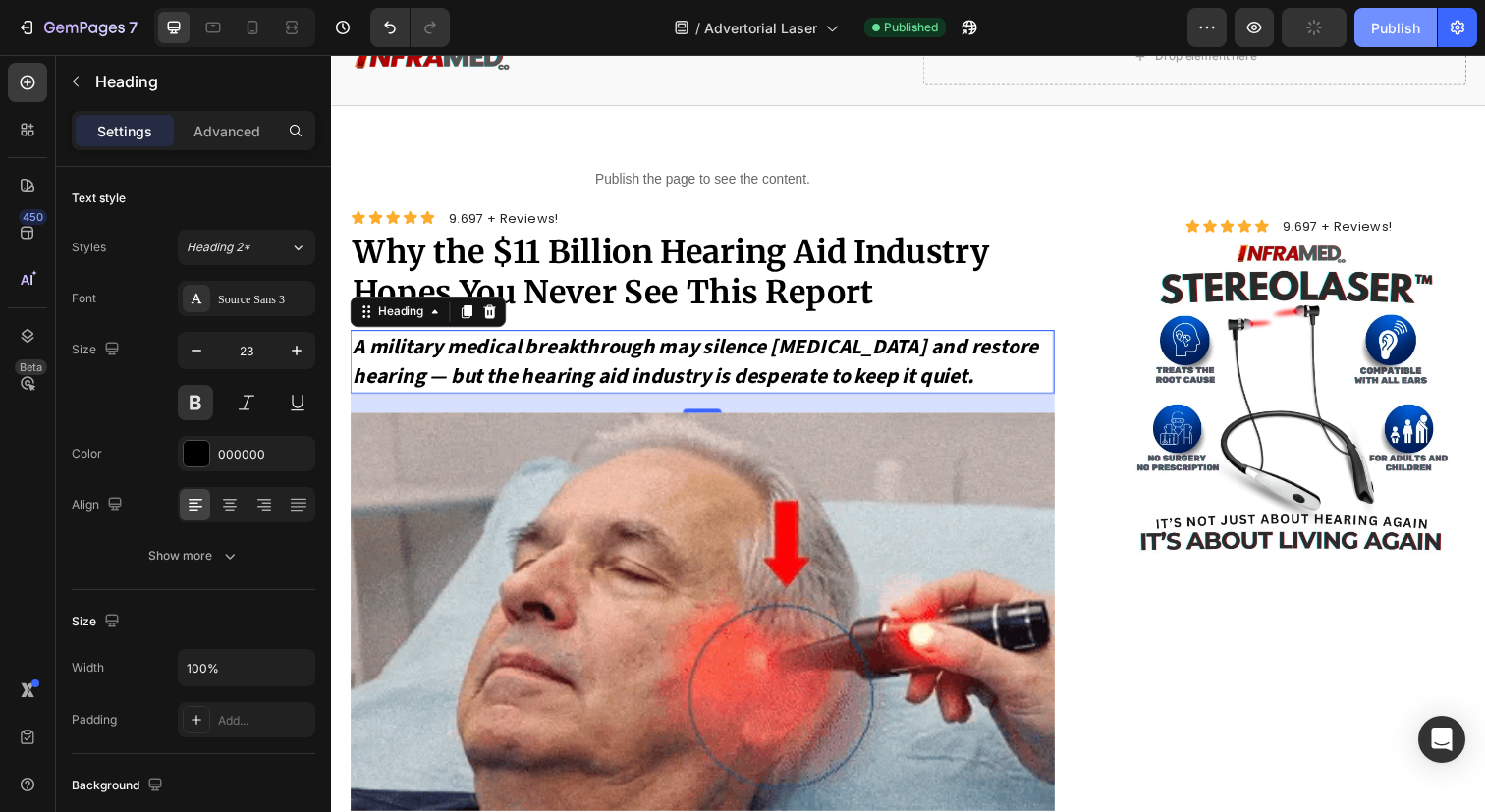
click at [1405, 29] on div "Publish" at bounding box center [1396, 28] width 49 height 21
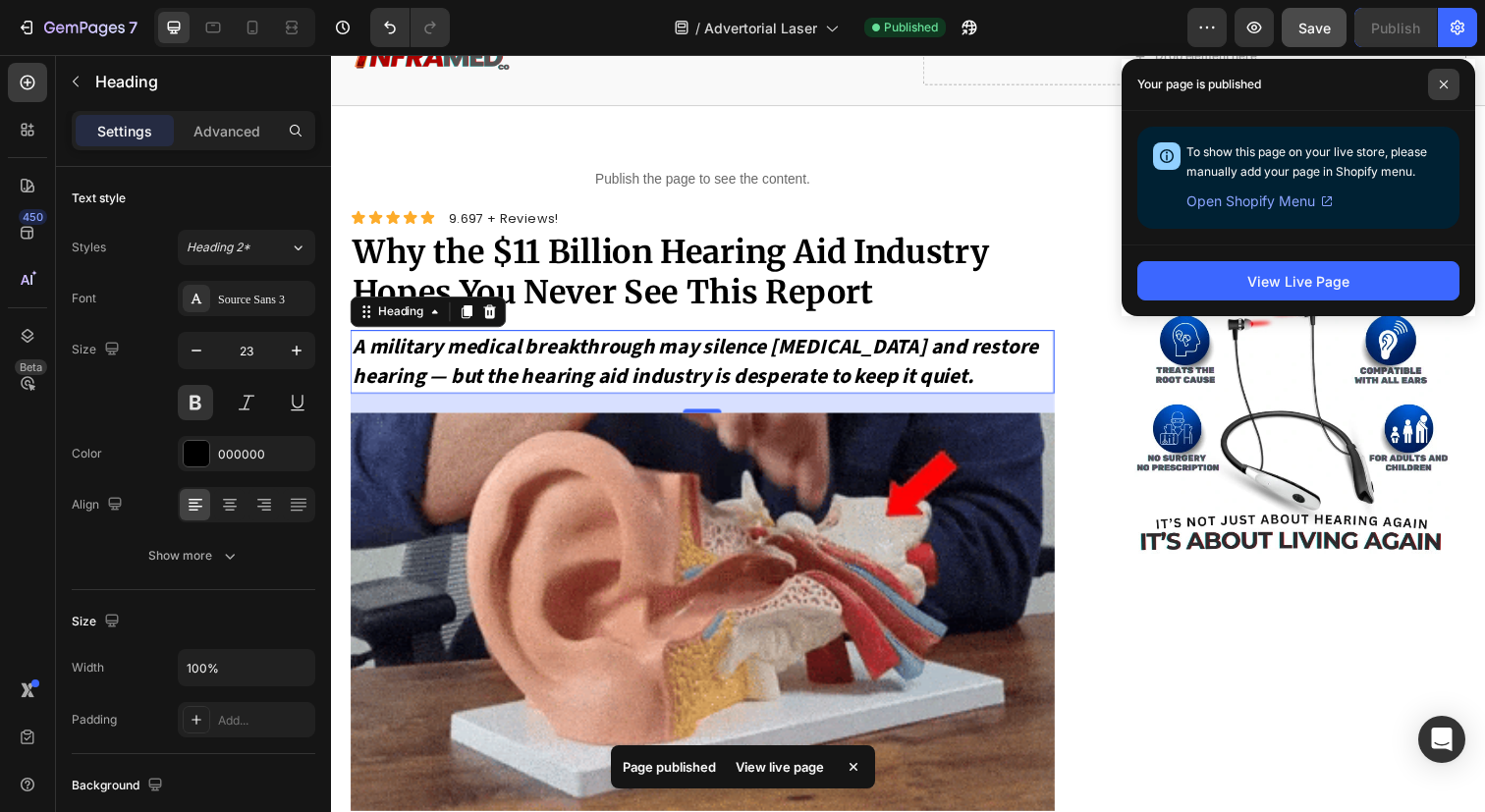
click at [1445, 82] on icon at bounding box center [1444, 85] width 8 height 8
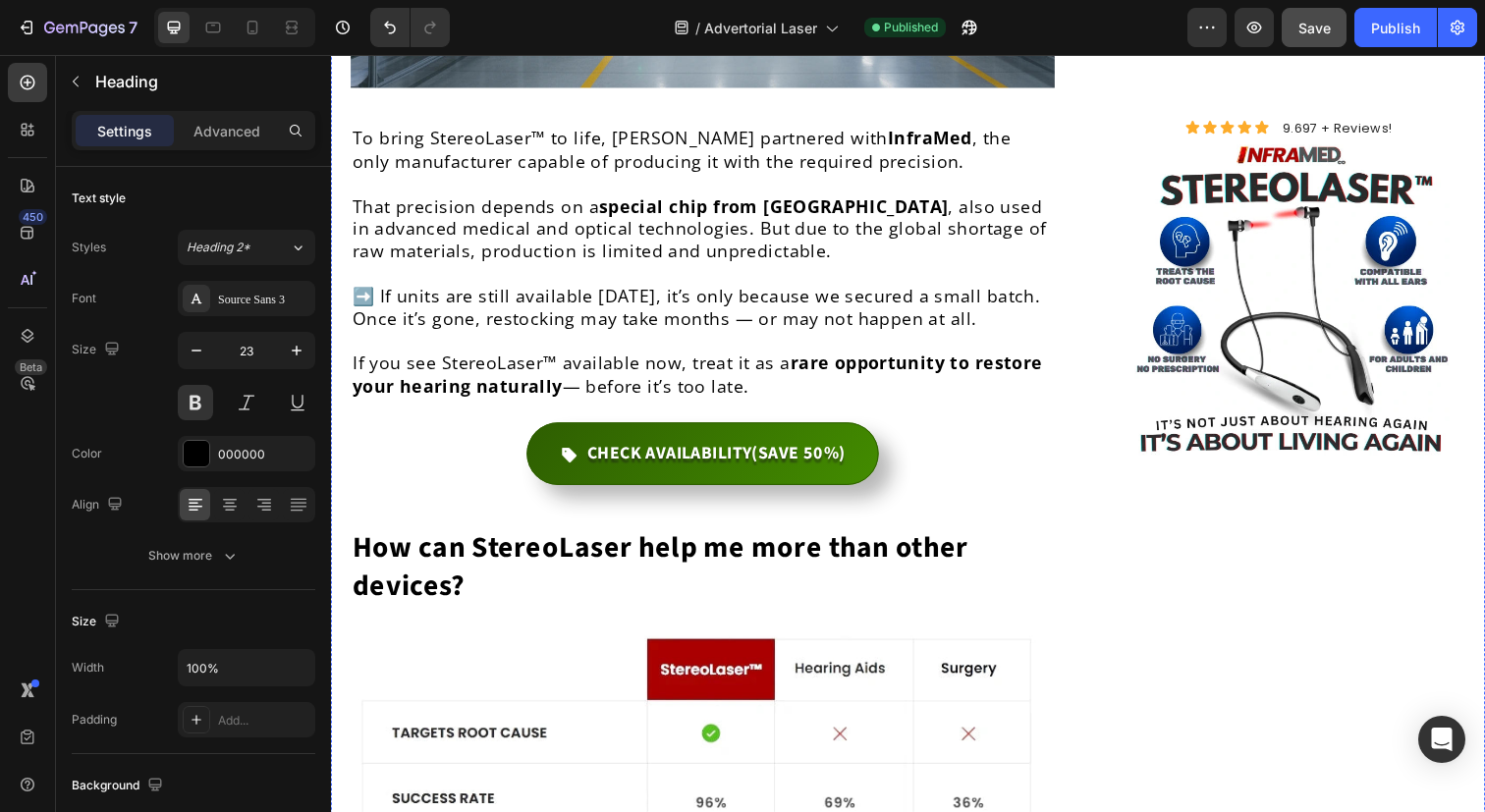
scroll to position [8771, 0]
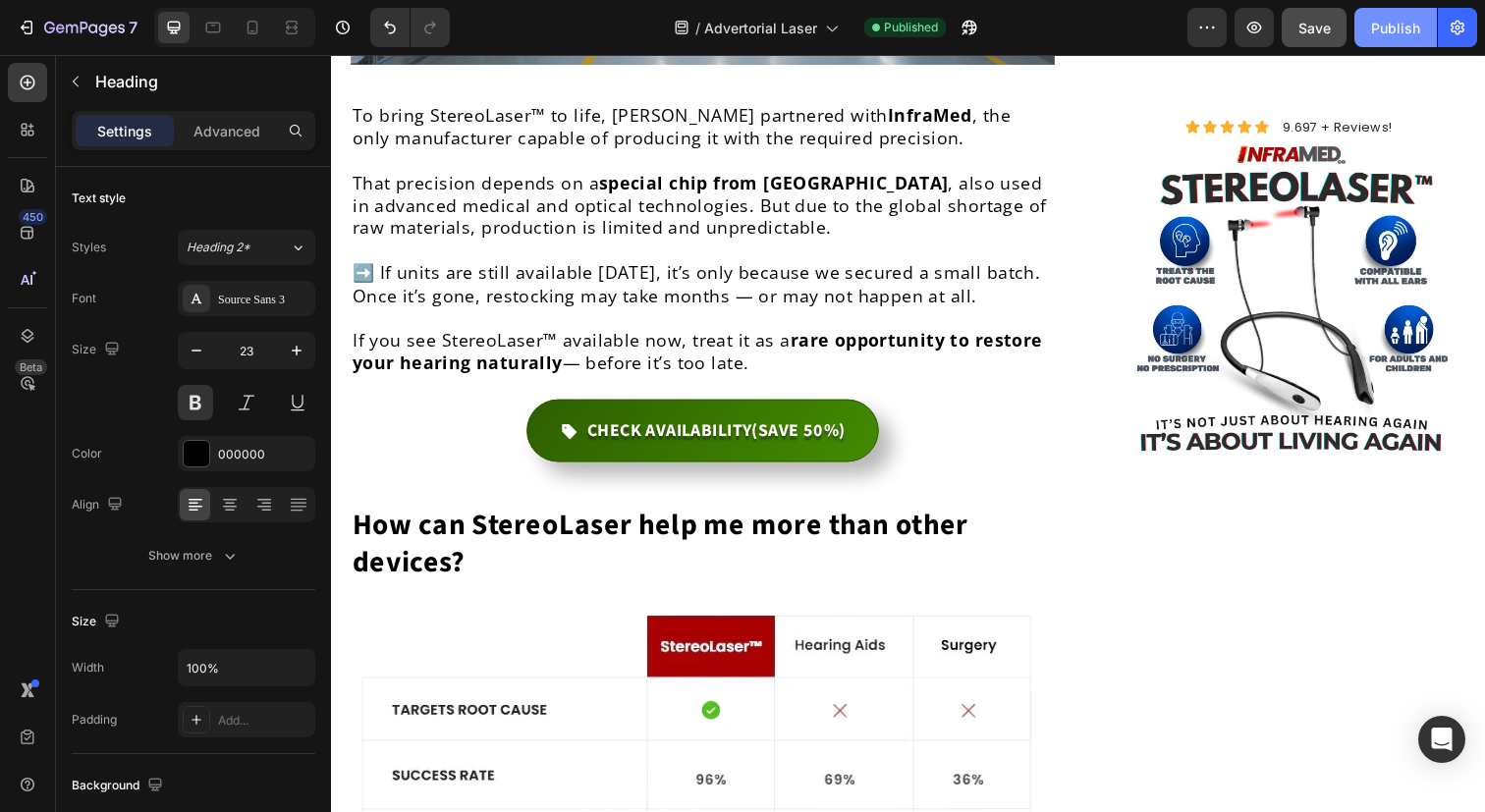
click at [1388, 27] on div "Publish" at bounding box center [1396, 28] width 49 height 21
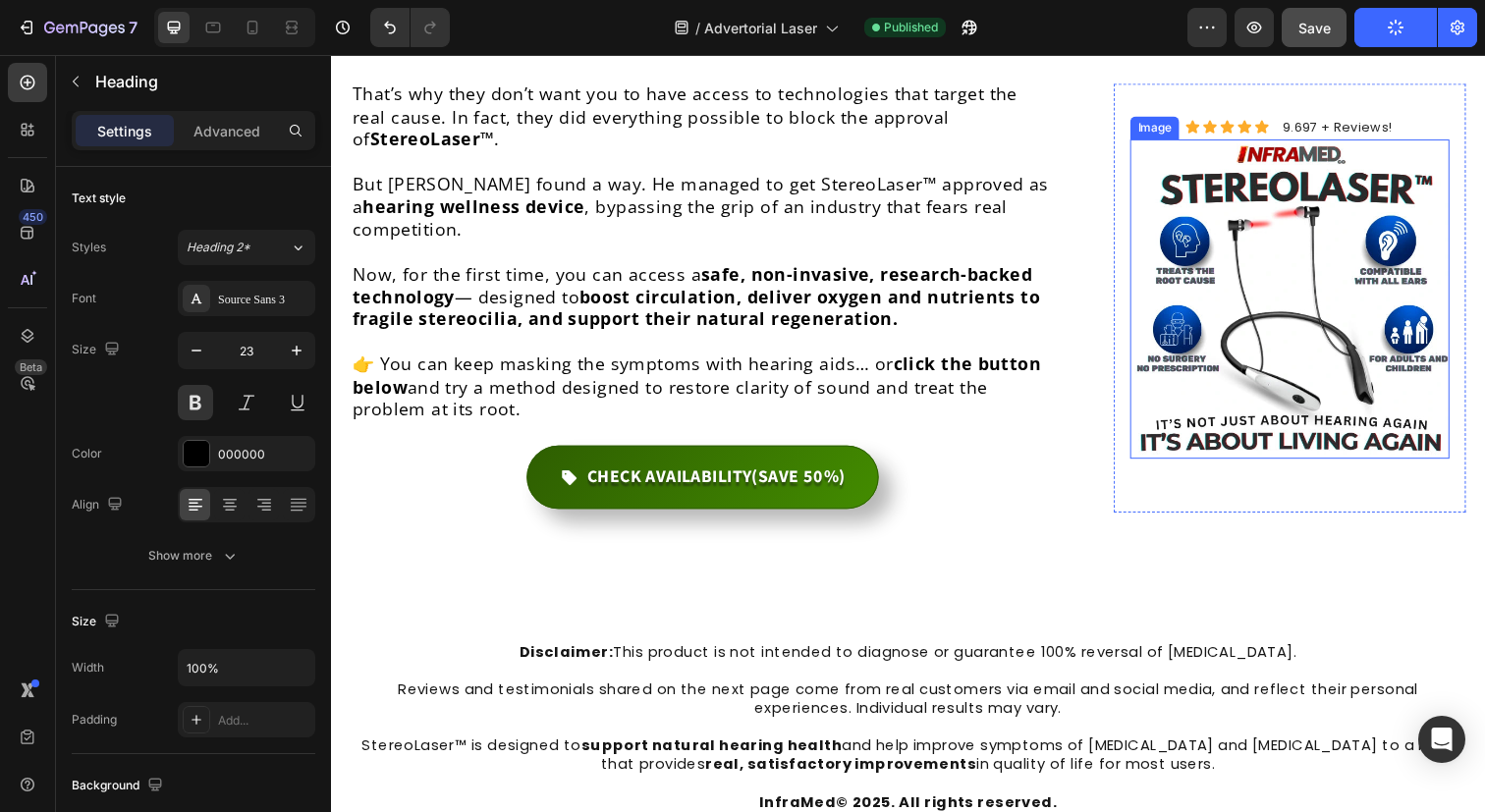
scroll to position [9954, 0]
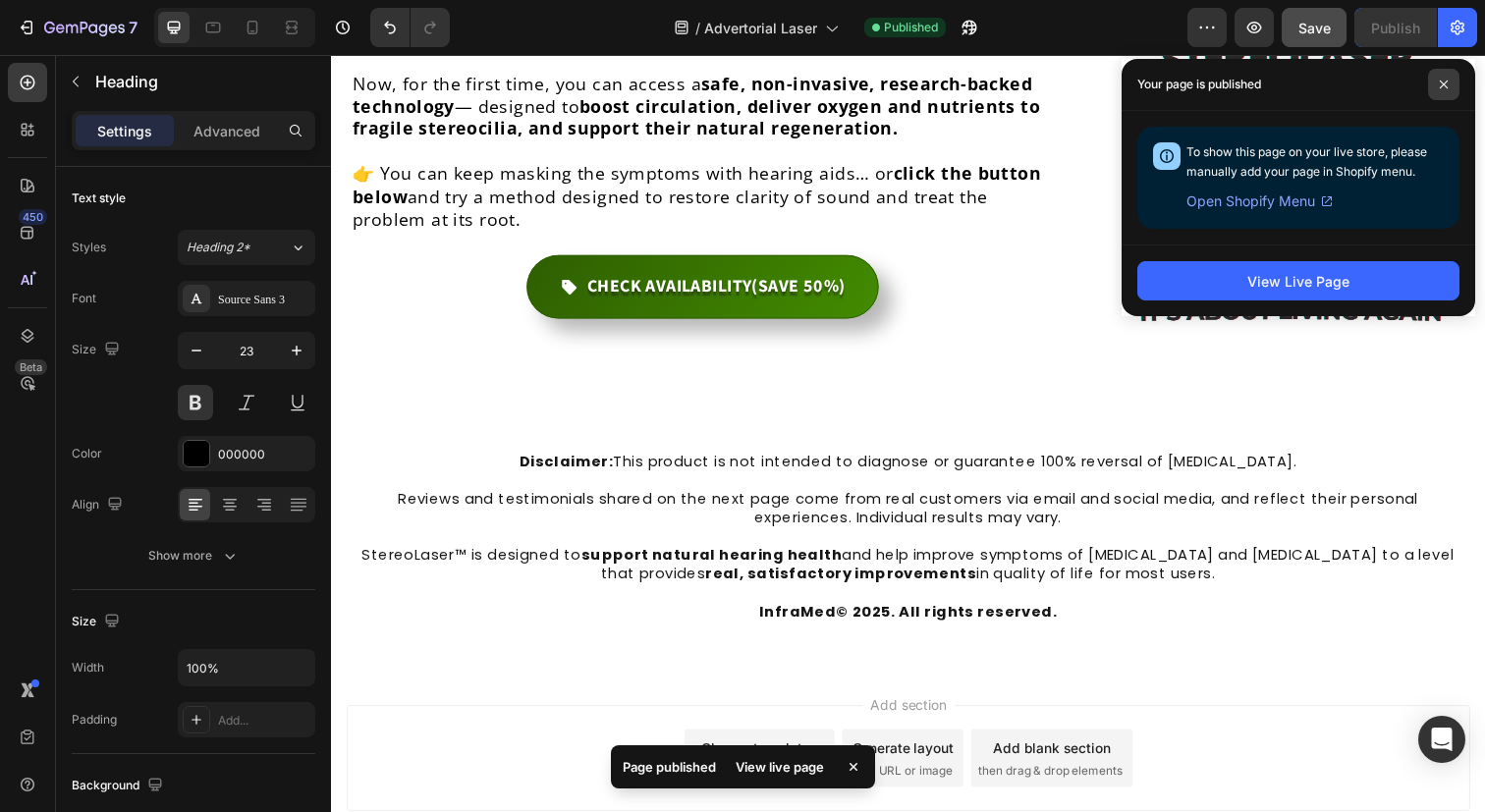
click at [1444, 83] on icon at bounding box center [1444, 85] width 8 height 8
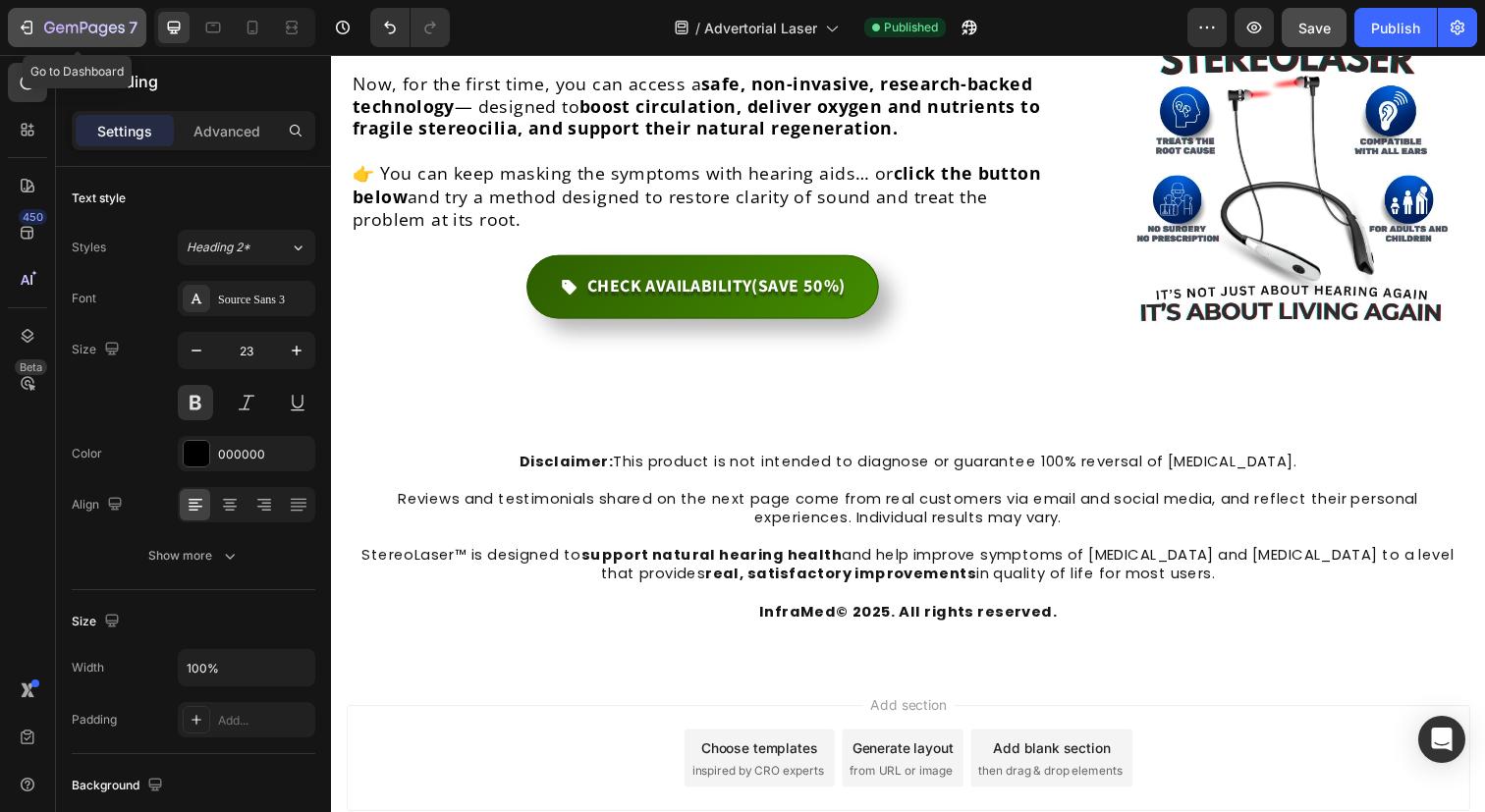
click at [44, 24] on icon "button" at bounding box center [85, 29] width 81 height 17
